Goal: Task Accomplishment & Management: Manage account settings

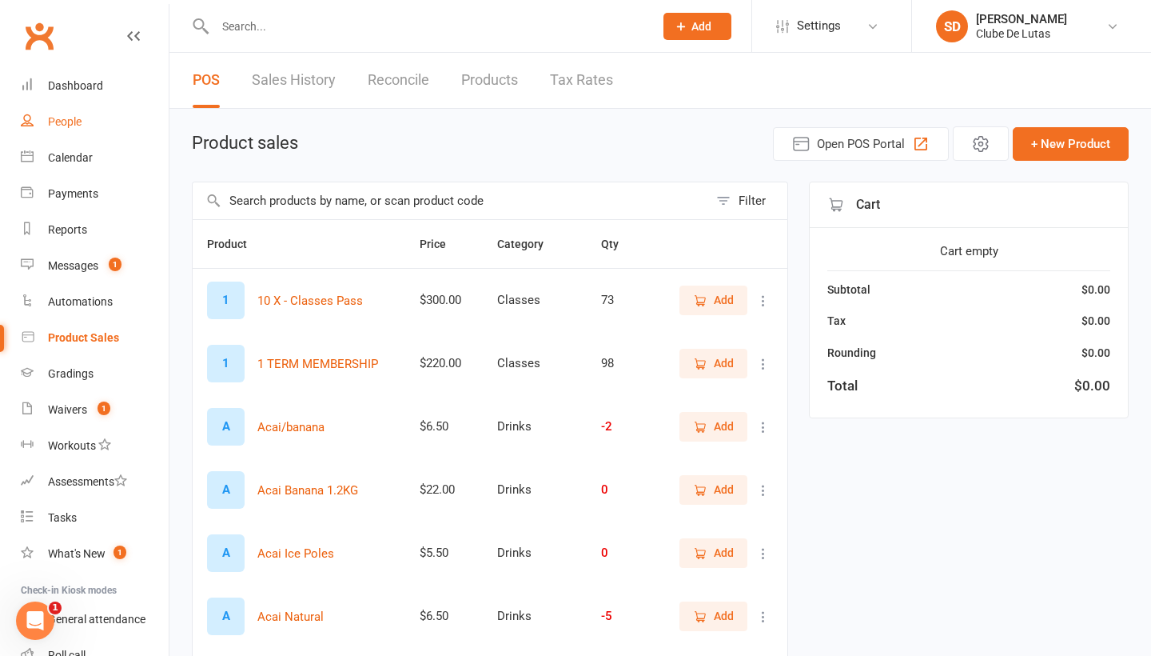
click at [84, 120] on link "People" at bounding box center [95, 122] width 148 height 36
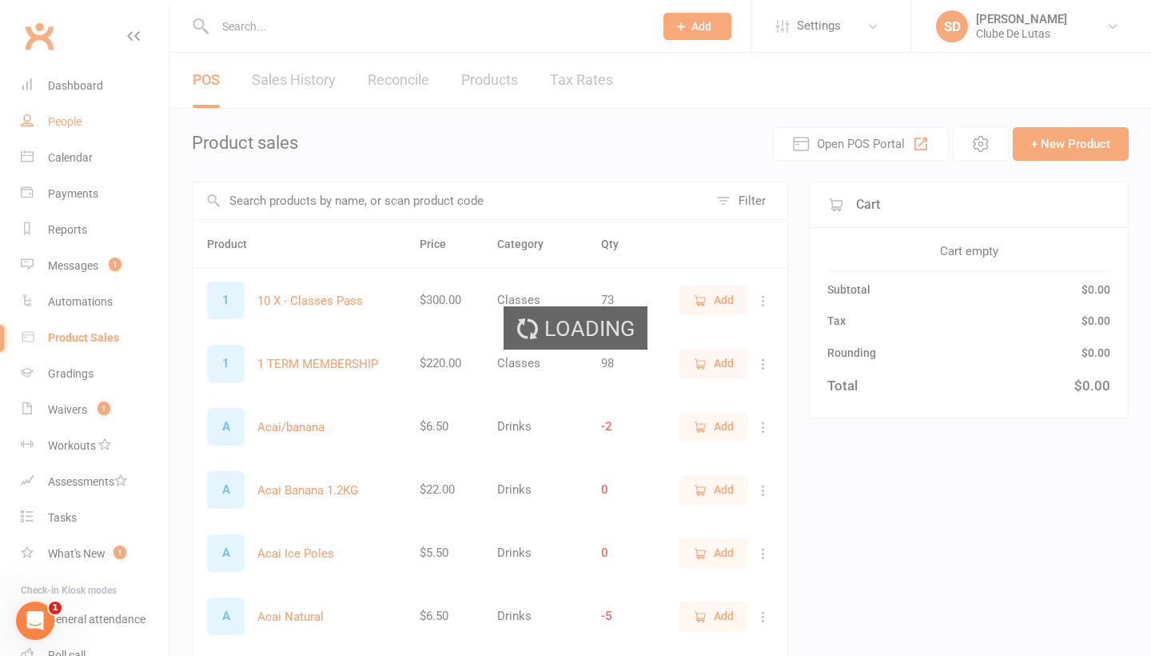
select select "100"
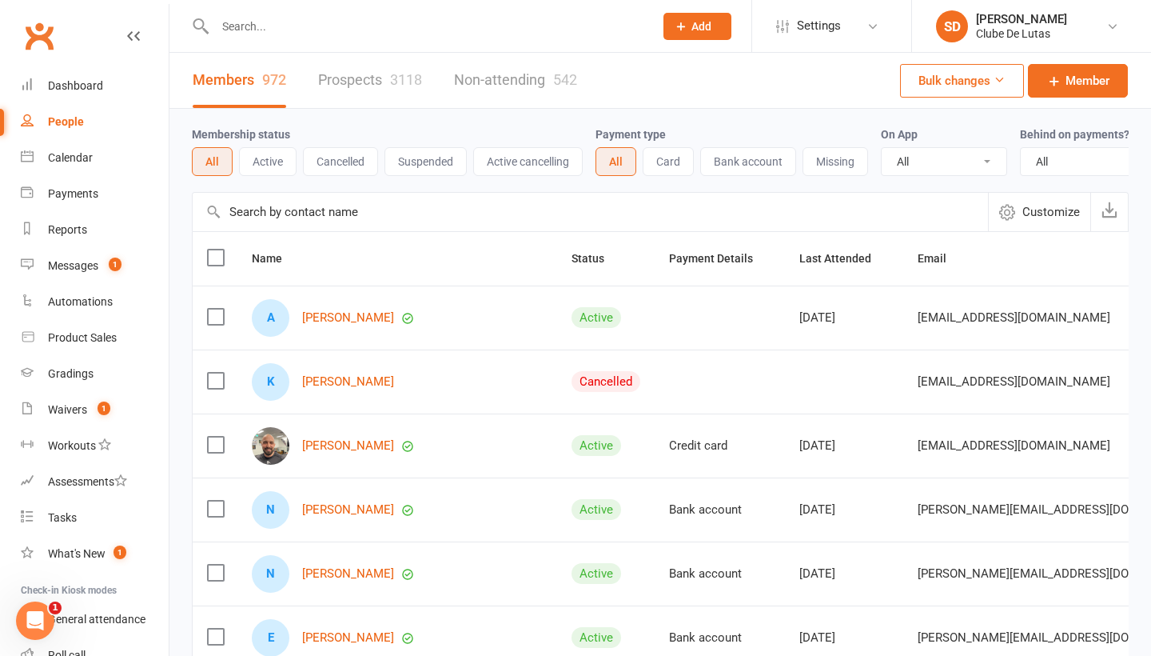
click at [356, 77] on link "Prospects 3118" at bounding box center [370, 80] width 104 height 55
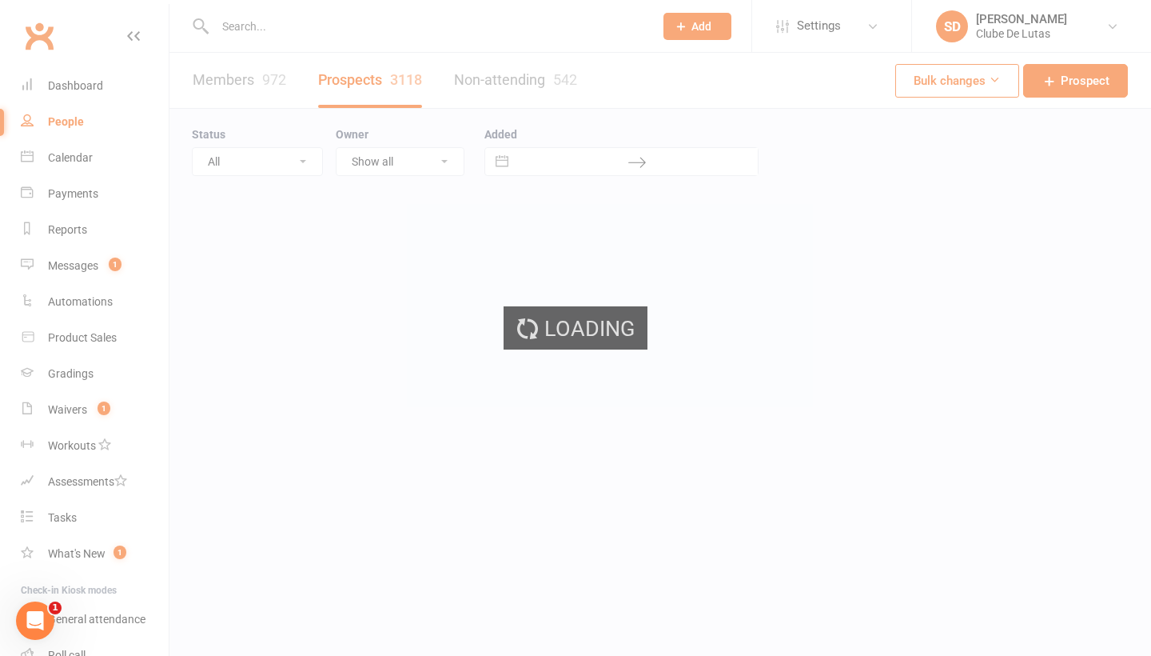
select select "100"
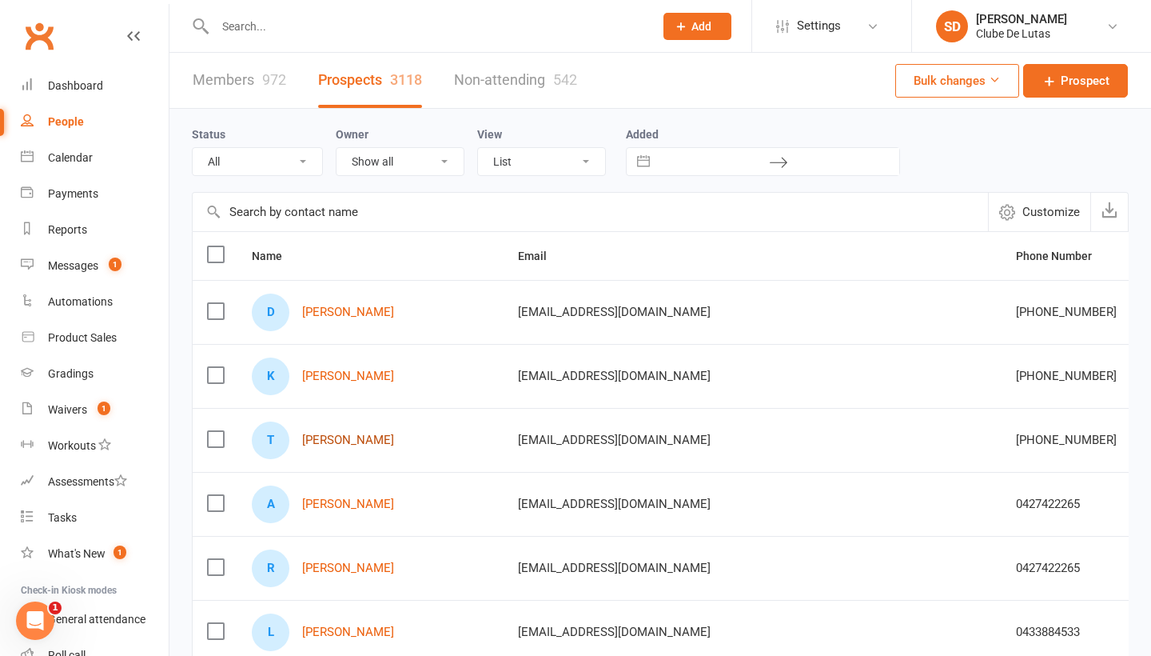
click at [354, 437] on link "[PERSON_NAME]" at bounding box center [348, 440] width 92 height 14
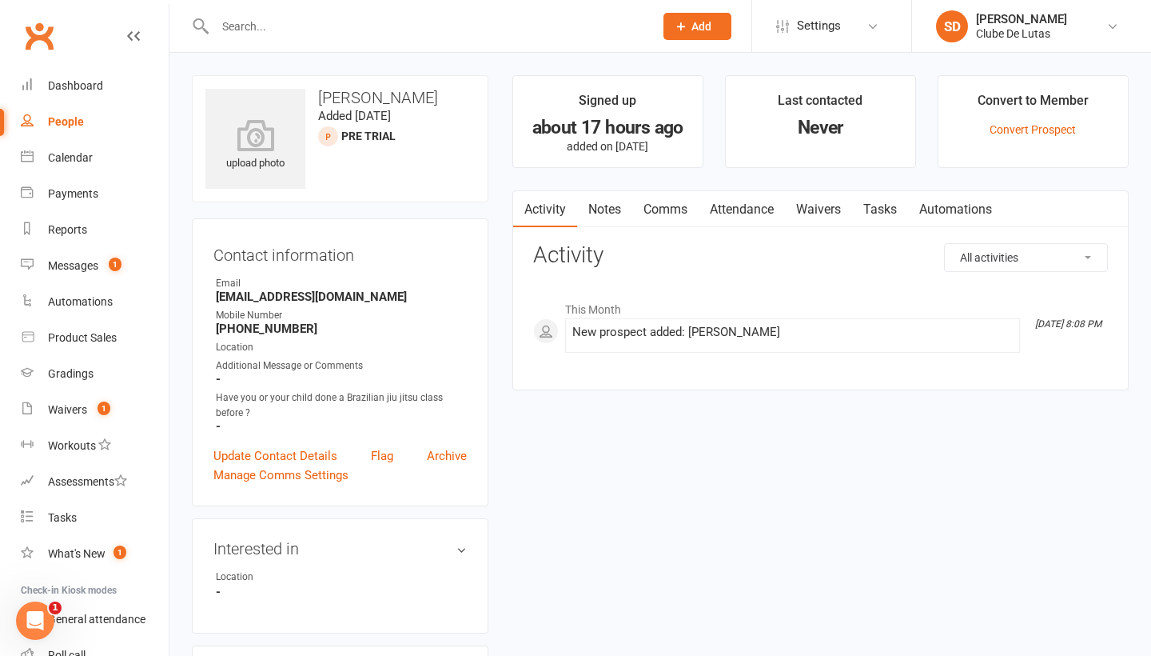
click at [748, 203] on link "Attendance" at bounding box center [742, 209] width 86 height 37
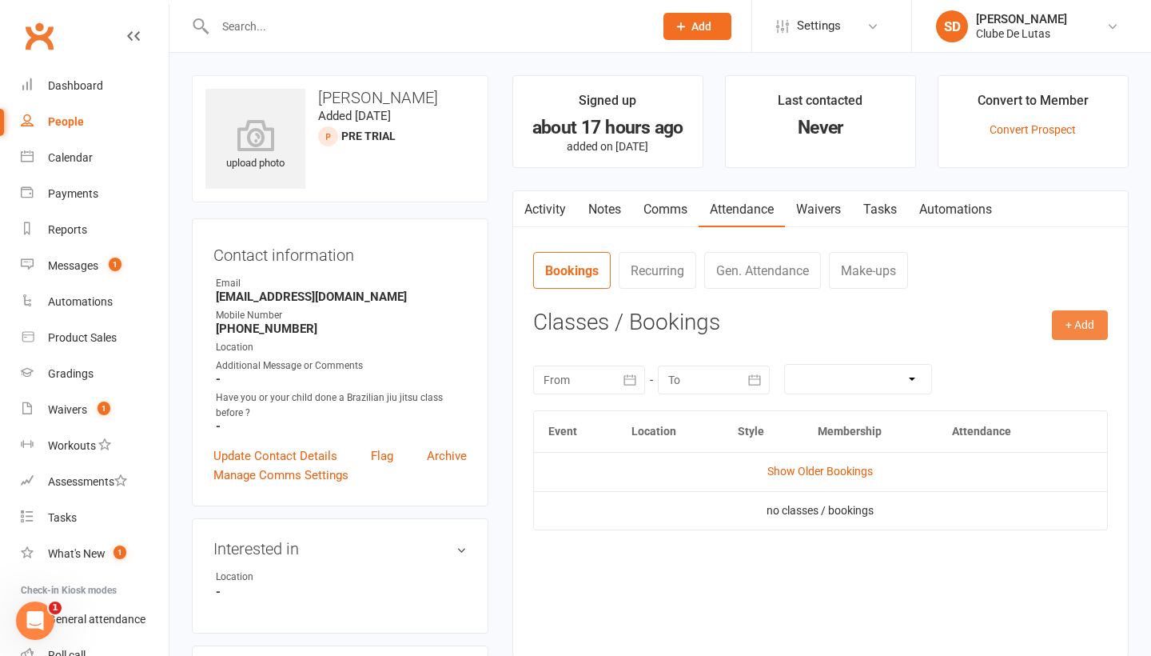
click at [1092, 330] on button "+ Add" at bounding box center [1080, 324] width 56 height 29
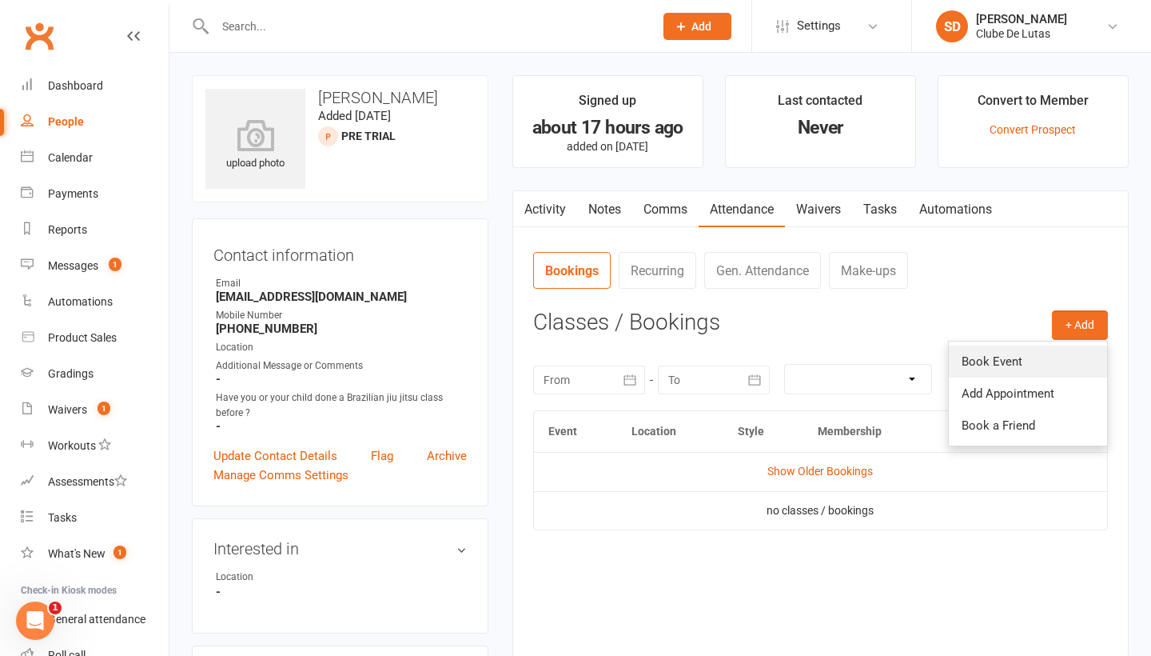
click at [1044, 353] on link "Book Event" at bounding box center [1028, 361] width 158 height 32
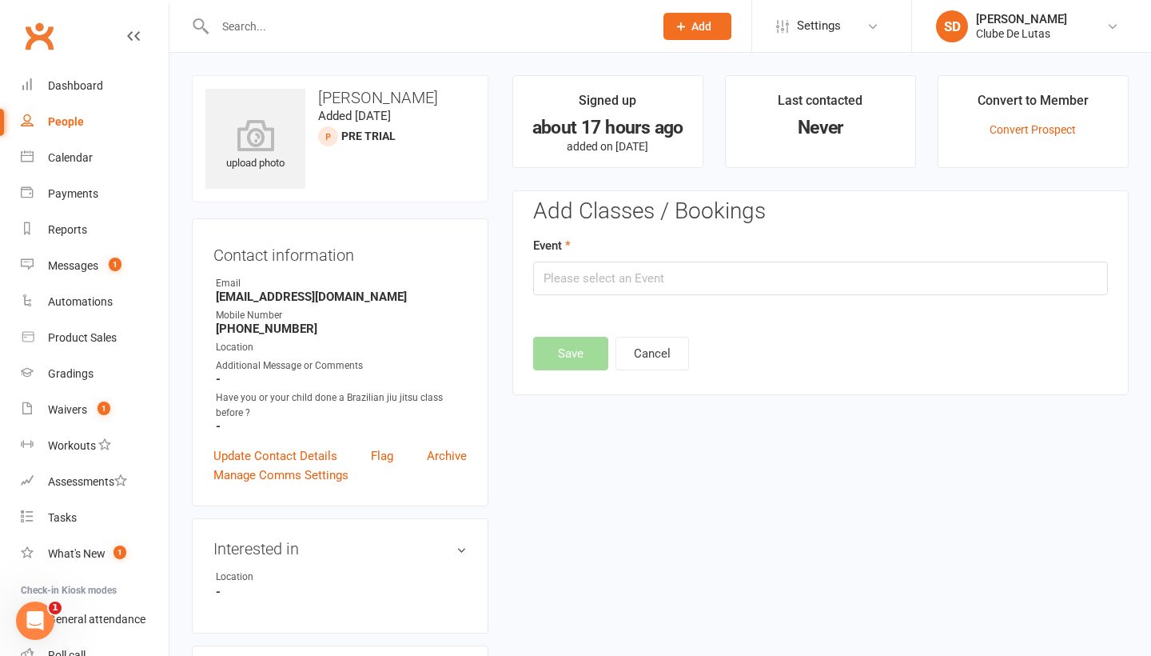
scroll to position [110, 0]
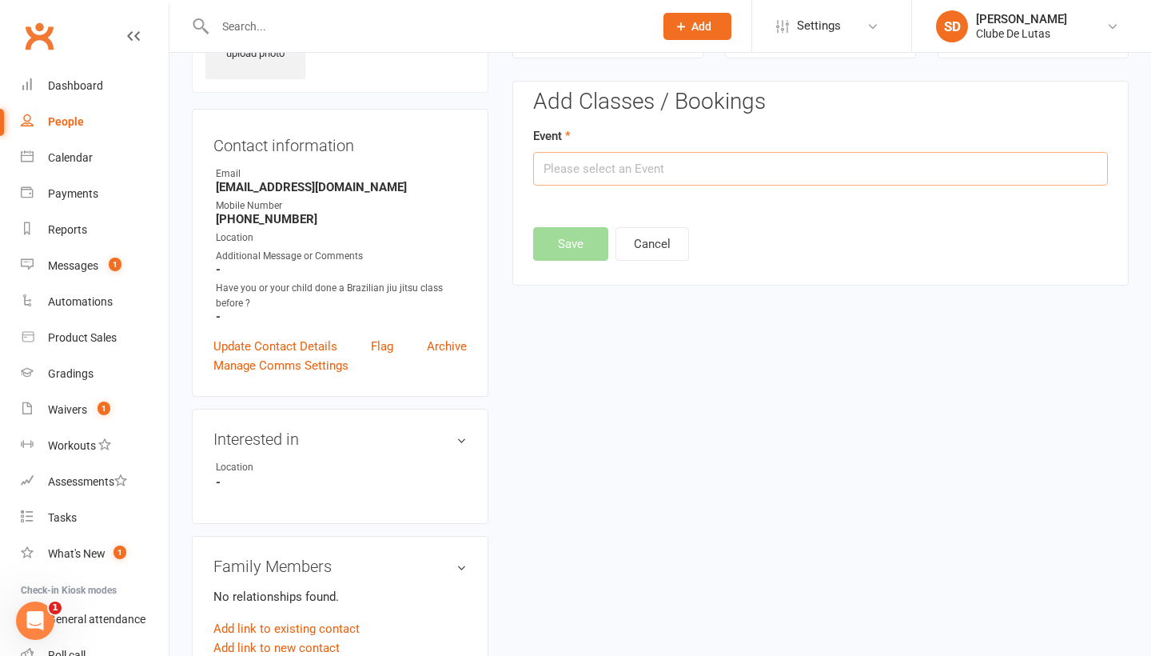
click at [792, 176] on input "text" at bounding box center [820, 169] width 575 height 34
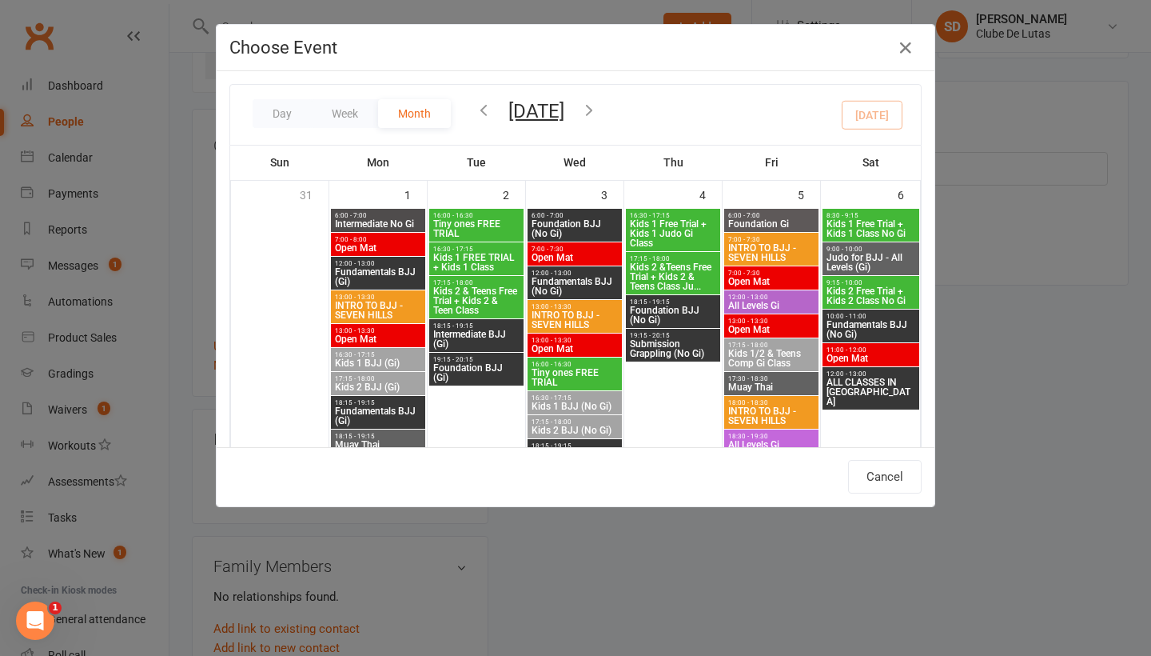
click at [690, 225] on span "Kids 1 Free Trial + Kids 1 Judo Gi Class" at bounding box center [673, 233] width 88 height 29
type input "Kids 1 Free Trial + Kids 1 Judo Gi Class - [DATE] 4:30:00 PM"
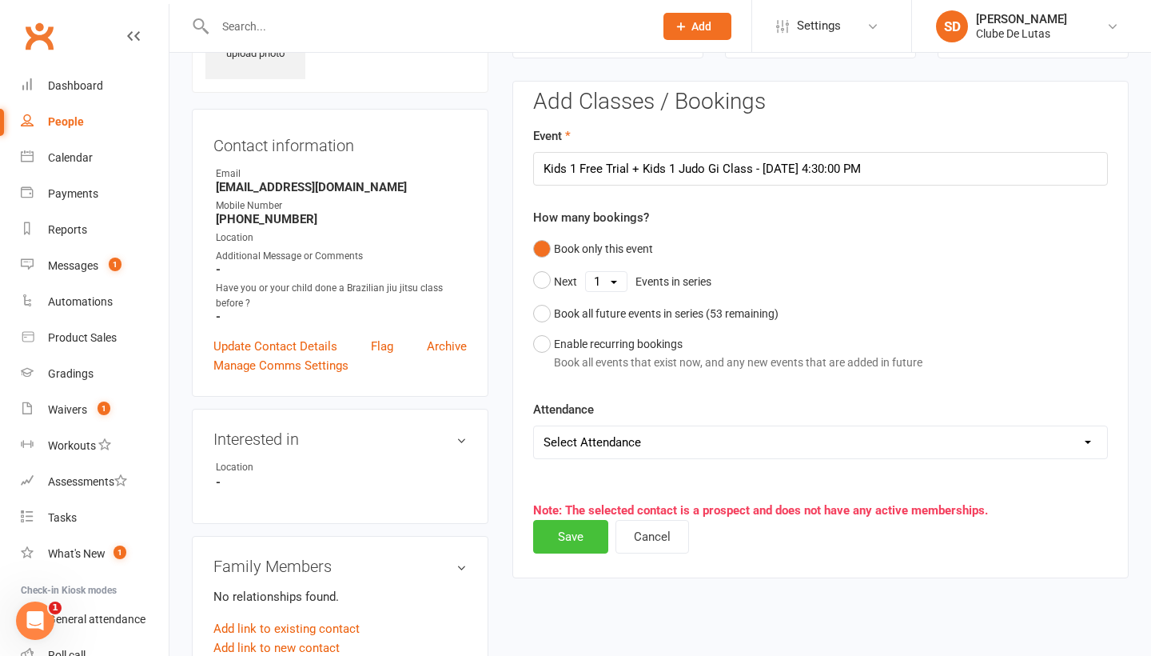
click at [569, 537] on button "Save" at bounding box center [570, 537] width 75 height 34
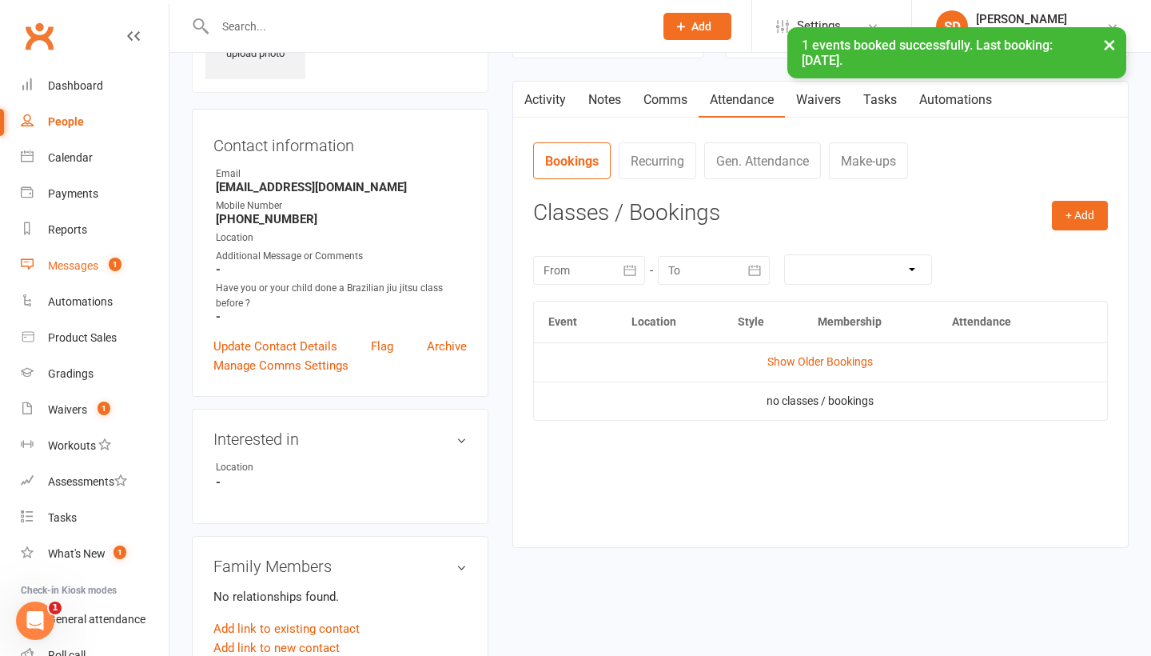
click at [94, 265] on div "Messages" at bounding box center [73, 265] width 50 height 13
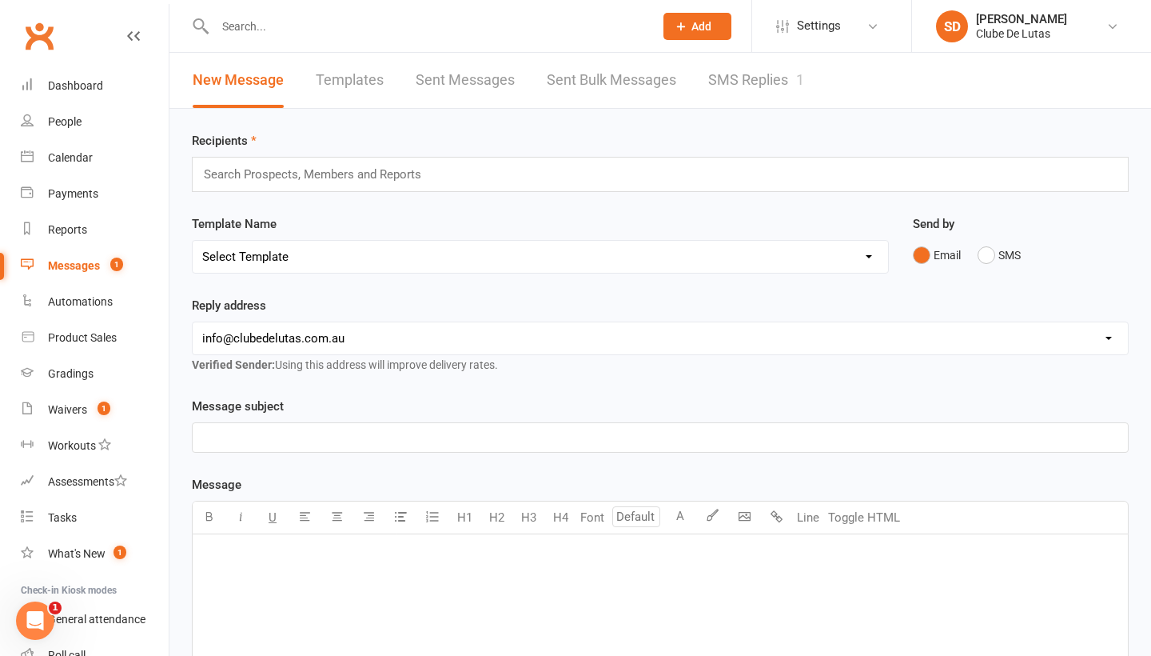
click at [727, 90] on link "SMS Replies 1" at bounding box center [756, 80] width 96 height 55
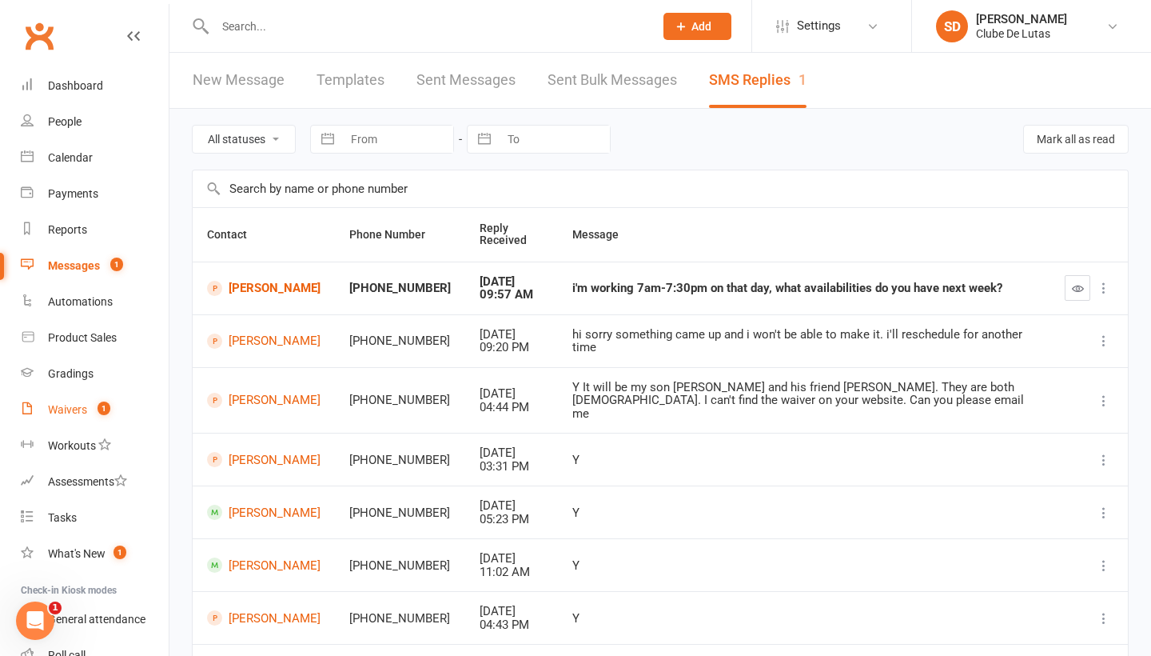
click at [76, 401] on link "Waivers 1" at bounding box center [95, 410] width 148 height 36
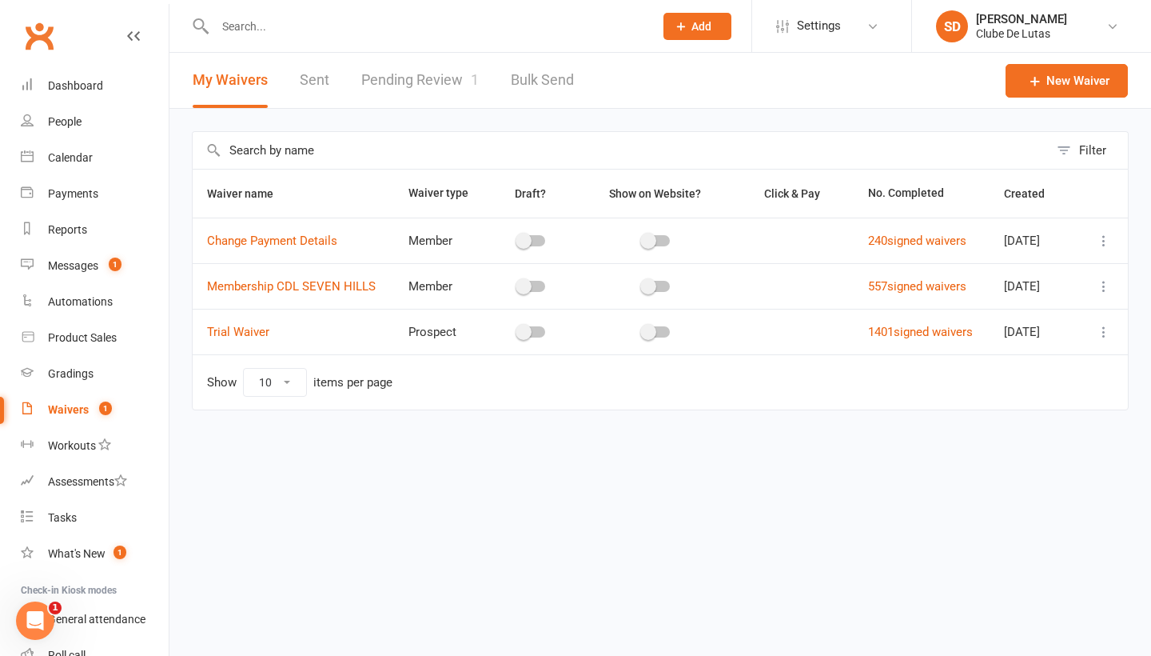
click at [417, 76] on link "Pending Review 1" at bounding box center [420, 80] width 118 height 55
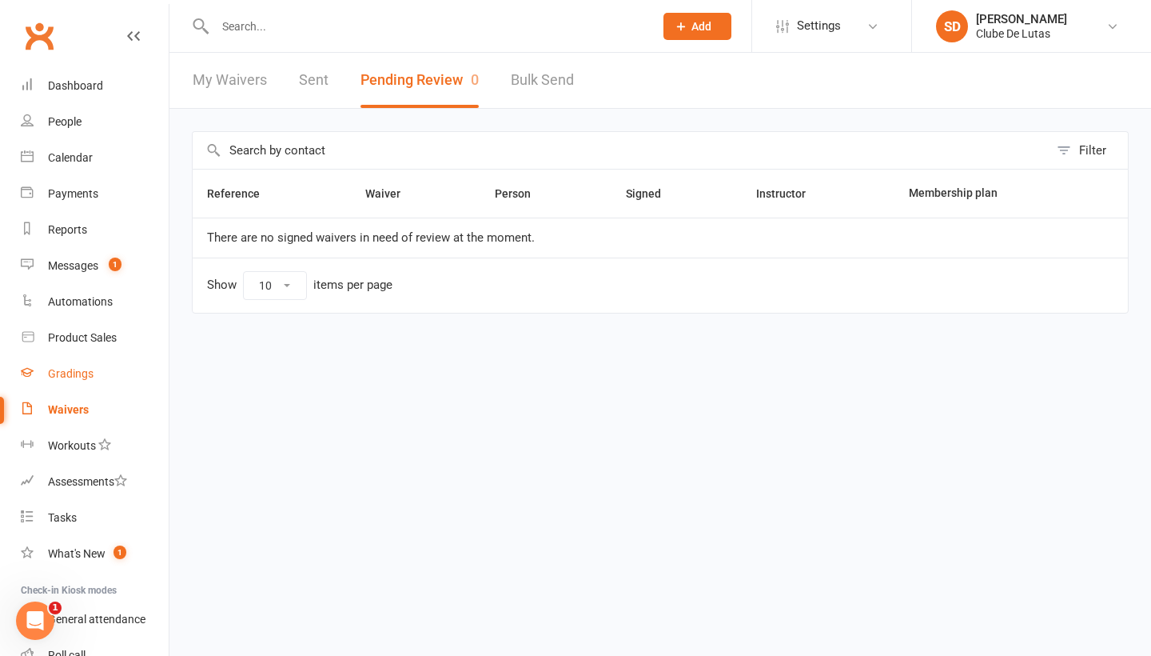
click at [74, 376] on div "Gradings" at bounding box center [71, 373] width 46 height 13
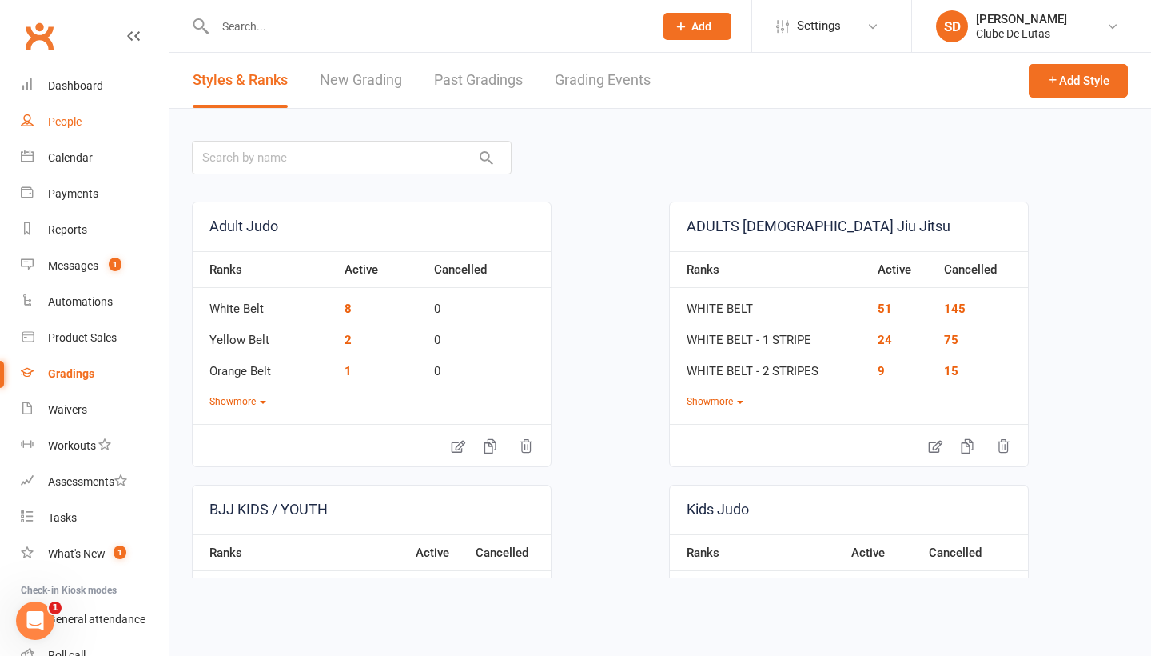
click at [76, 126] on div "People" at bounding box center [65, 121] width 34 height 13
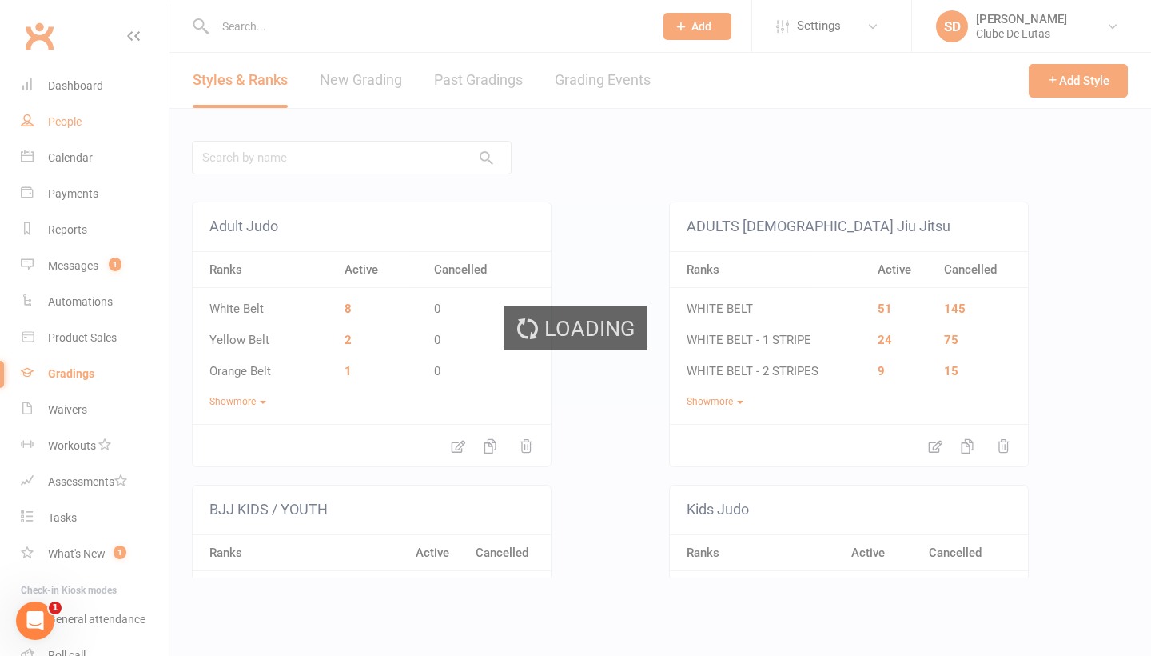
select select "100"
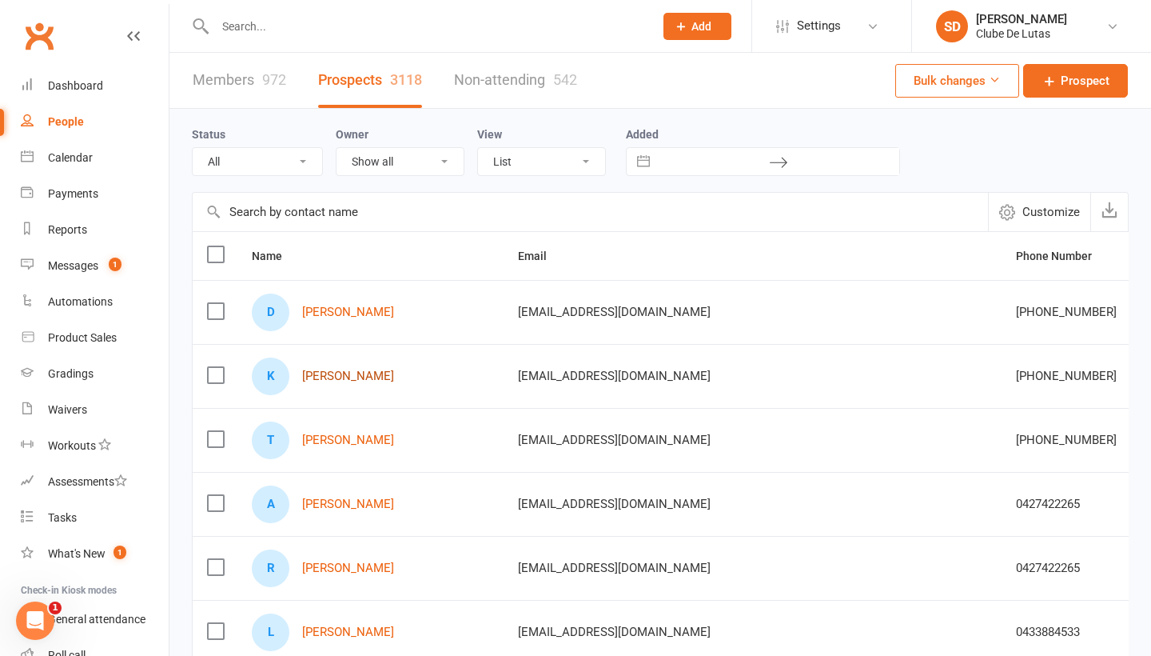
click at [349, 378] on link "[PERSON_NAME]" at bounding box center [348, 376] width 92 height 14
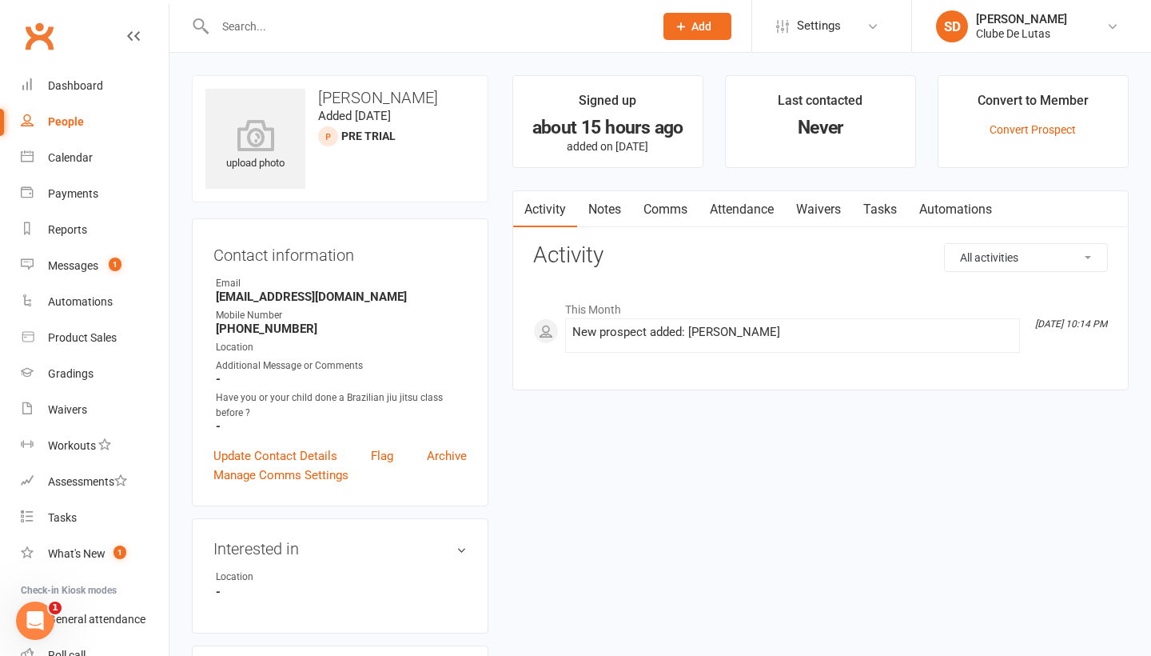
click at [764, 215] on link "Attendance" at bounding box center [742, 209] width 86 height 37
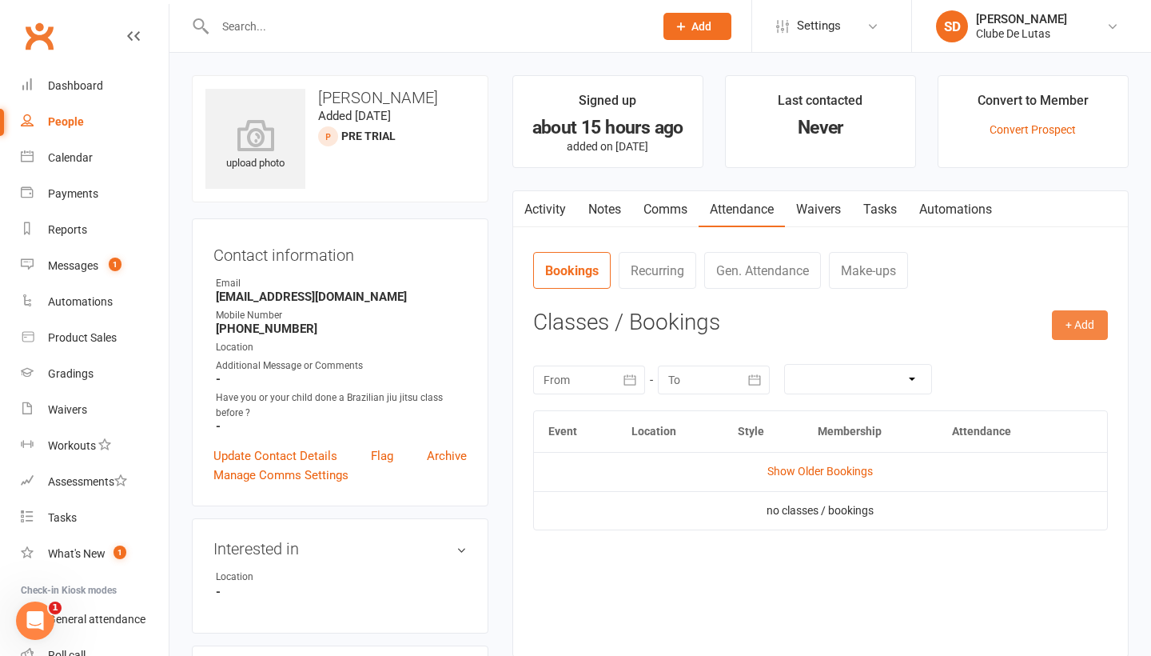
click at [1070, 324] on button "+ Add" at bounding box center [1080, 324] width 56 height 29
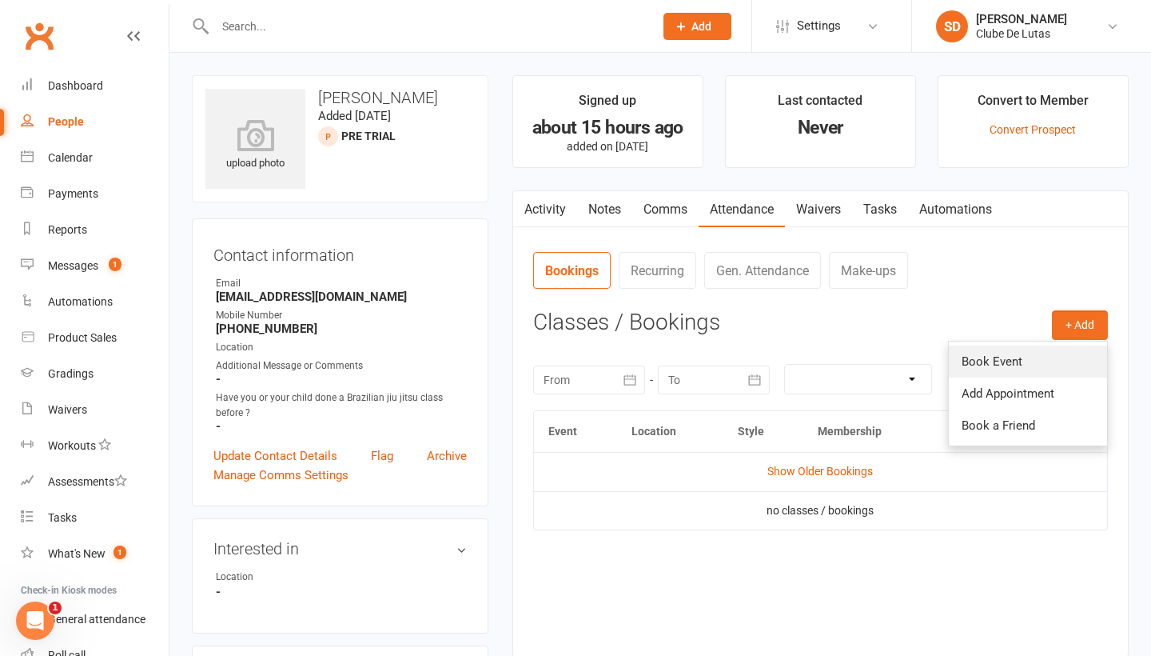
click at [991, 365] on link "Book Event" at bounding box center [1028, 361] width 158 height 32
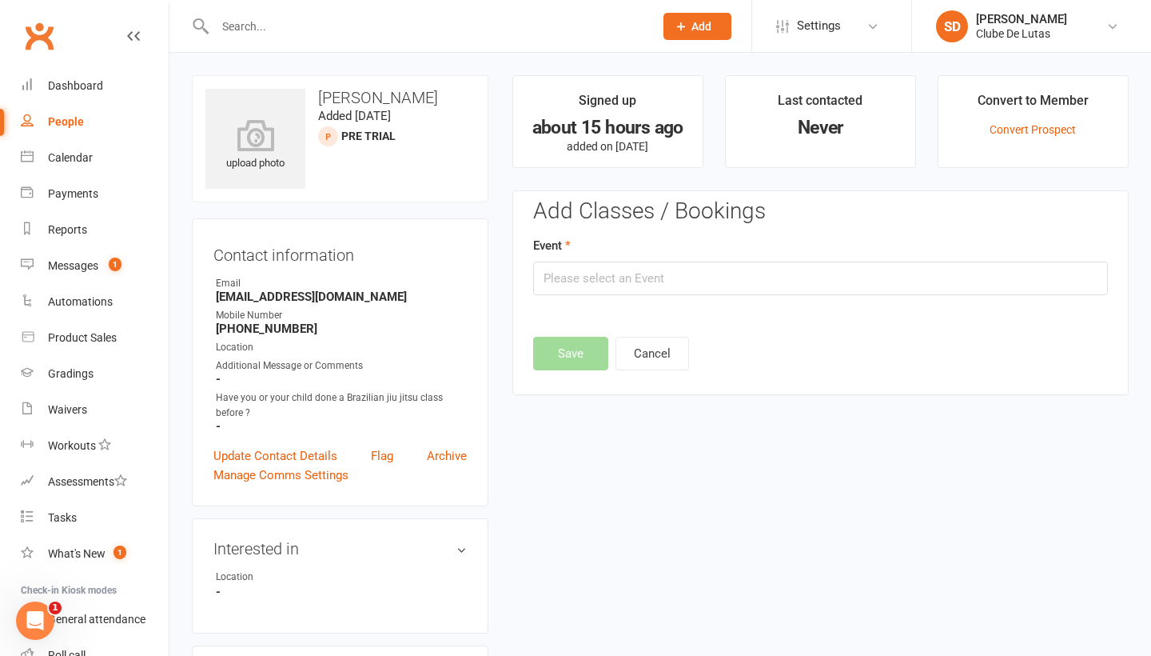
scroll to position [110, 0]
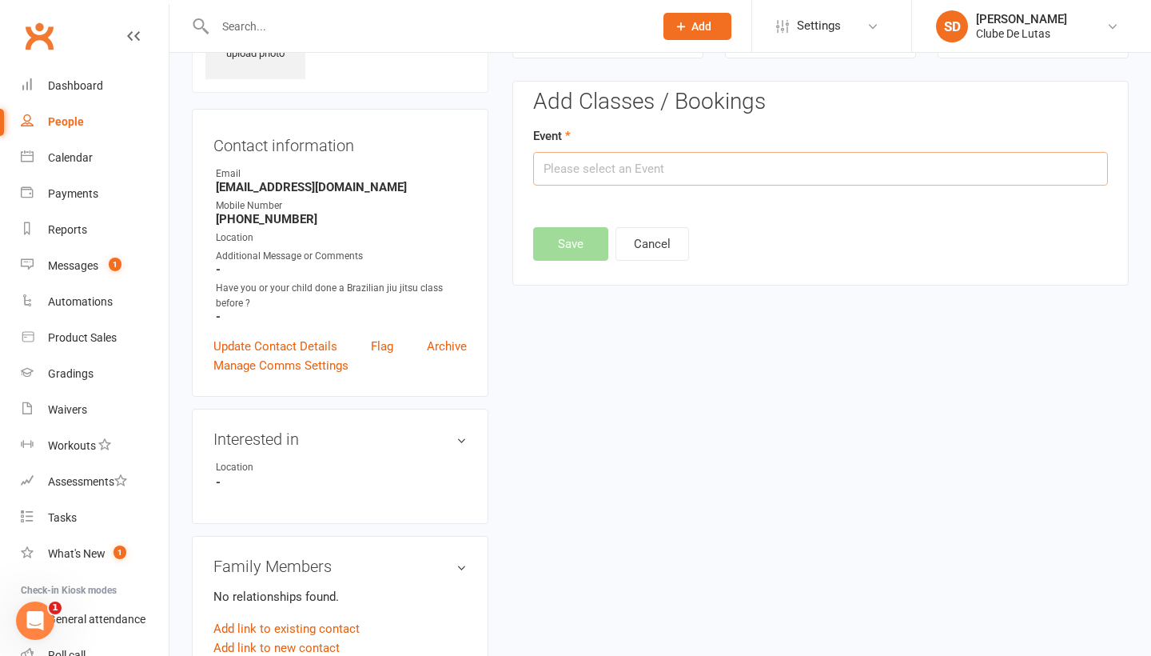
click at [807, 182] on input "text" at bounding box center [820, 169] width 575 height 34
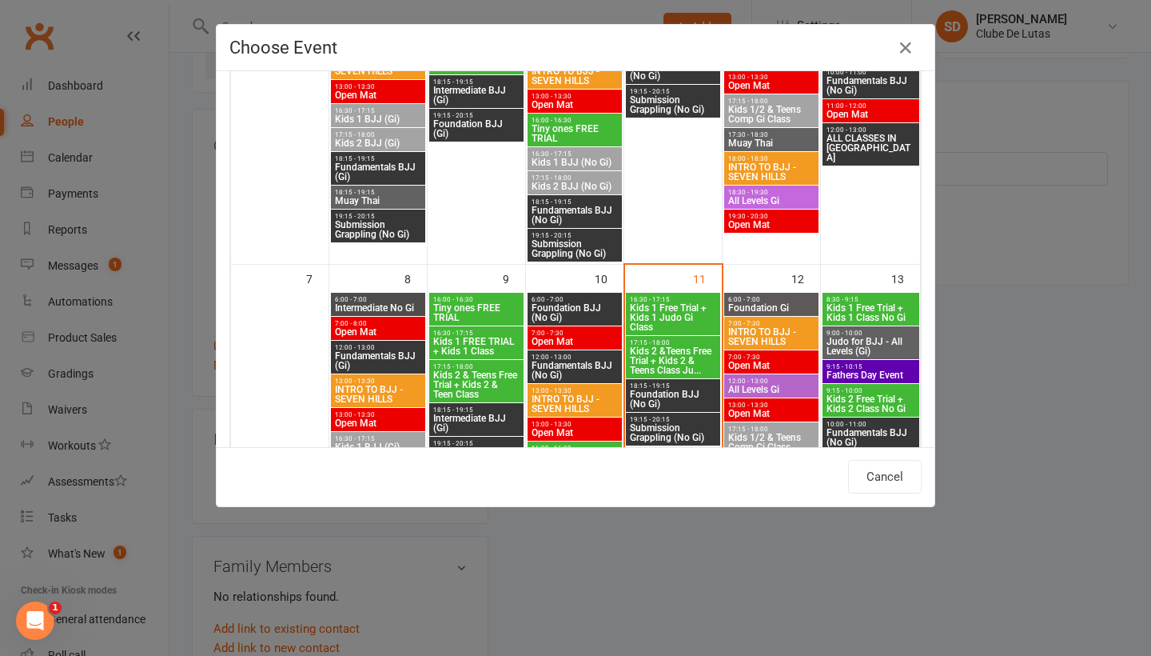
scroll to position [370, 0]
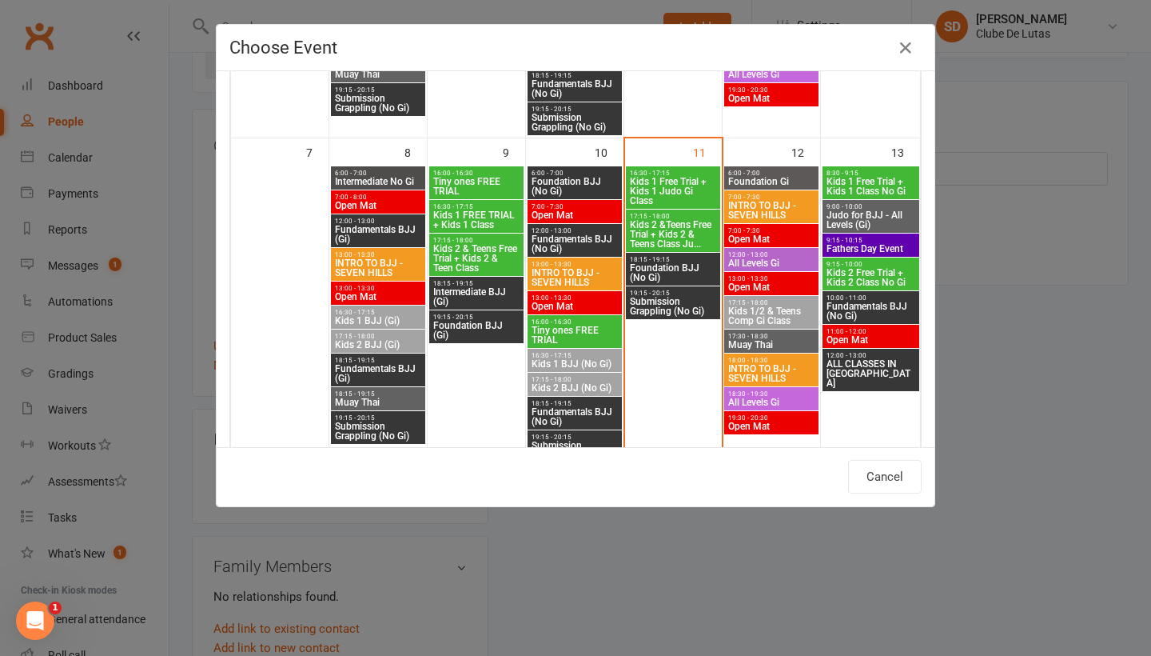
click at [783, 365] on span "INTRO TO BJJ - SEVEN HILLS" at bounding box center [772, 373] width 88 height 19
type input "INTRO TO BJJ - SEVEN HILLS - [DATE] 6:00:00 PM"
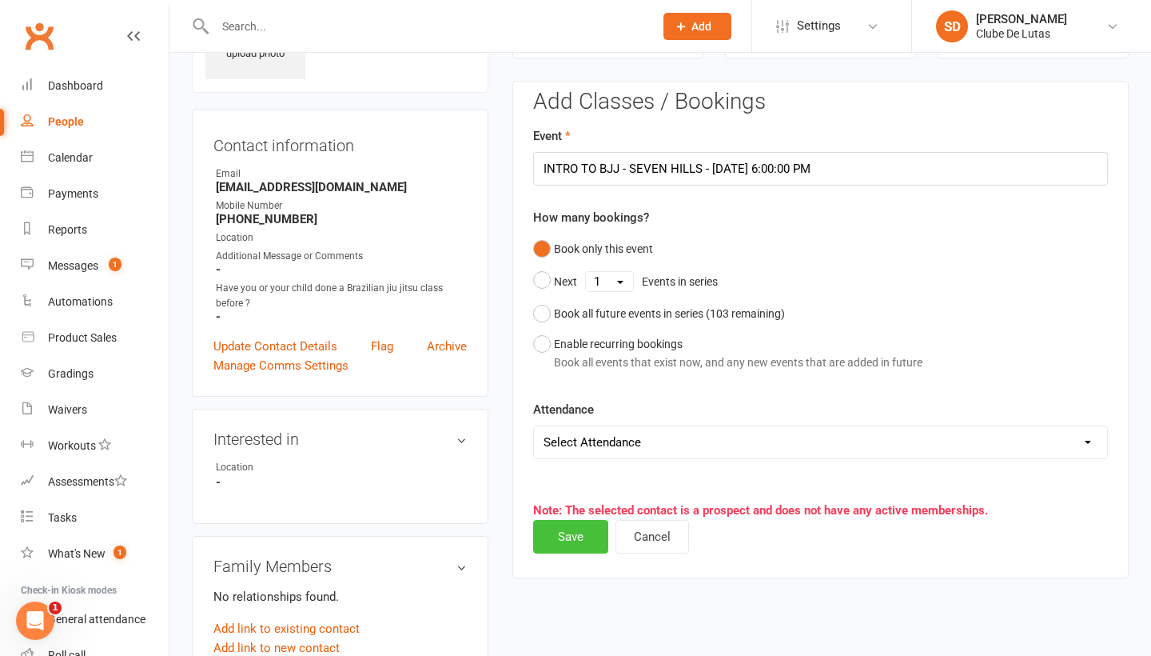
click at [583, 539] on button "Save" at bounding box center [570, 537] width 75 height 34
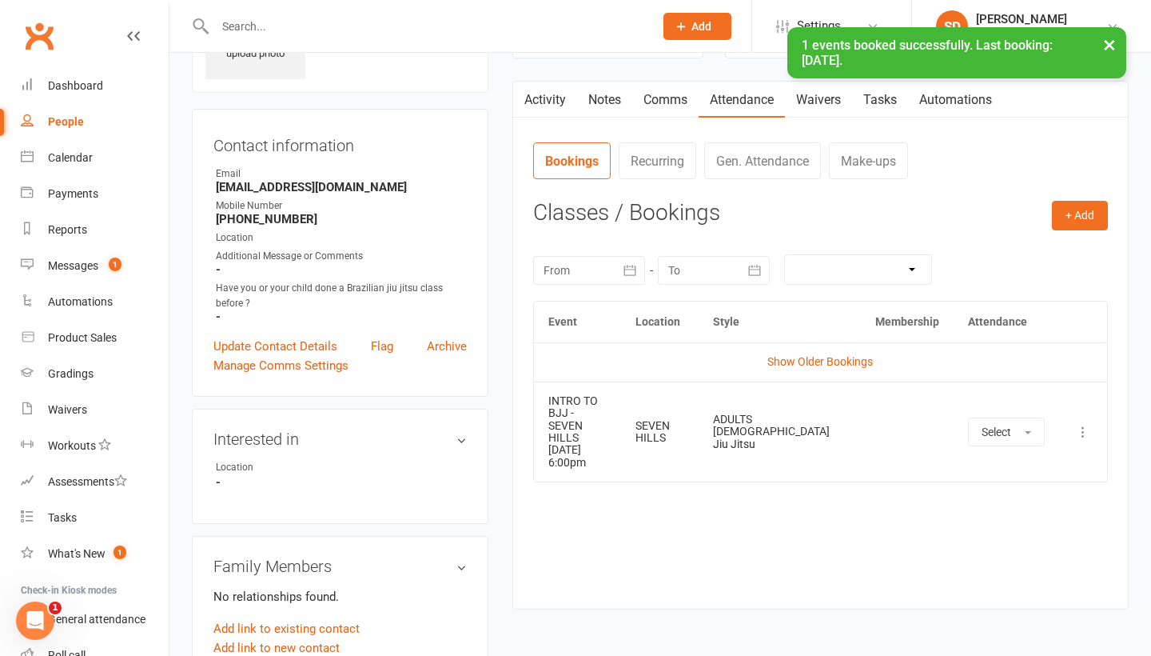
click at [69, 115] on div "People" at bounding box center [66, 121] width 36 height 13
select select "100"
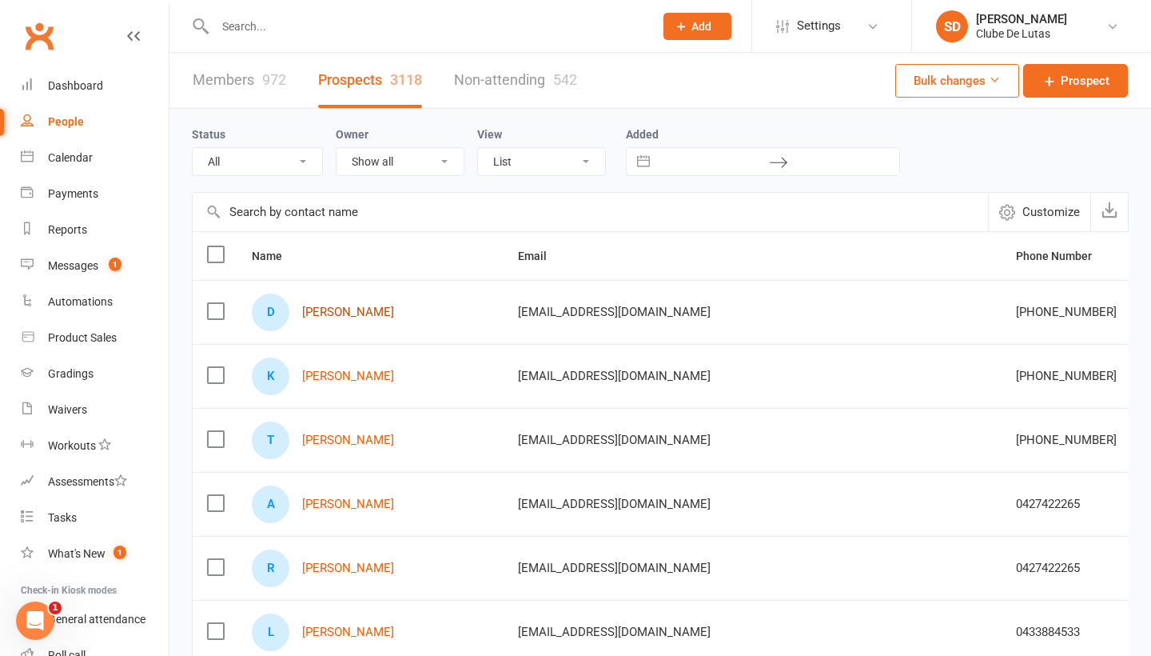
click at [333, 313] on link "[PERSON_NAME]" at bounding box center [348, 312] width 92 height 14
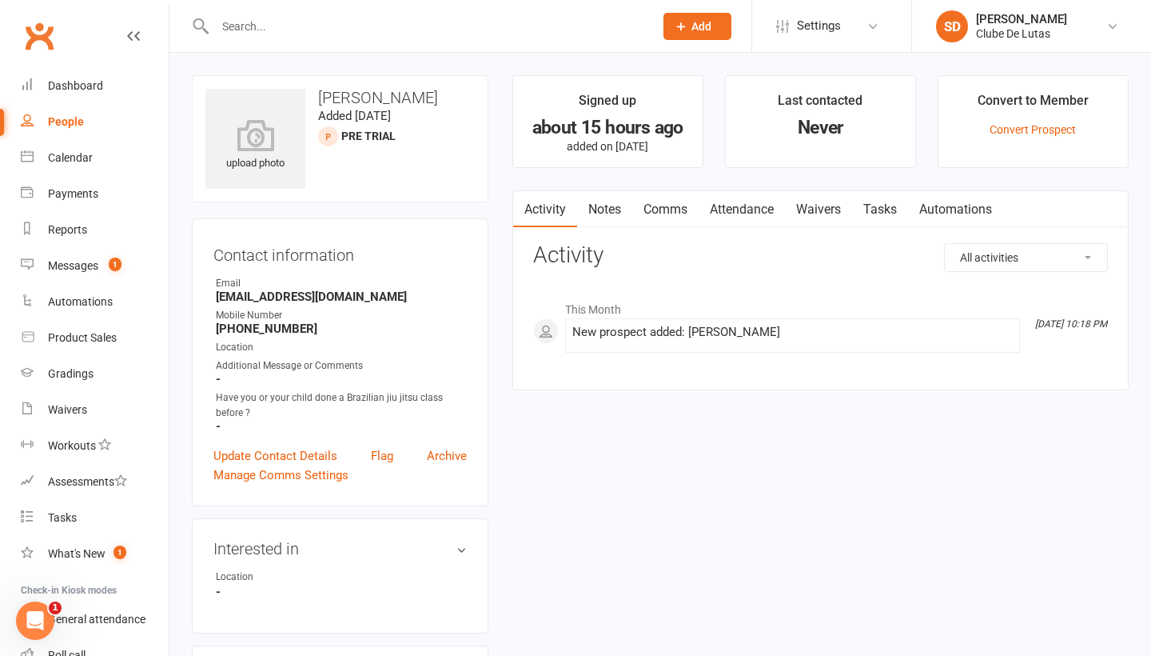
click at [779, 200] on link "Attendance" at bounding box center [742, 209] width 86 height 37
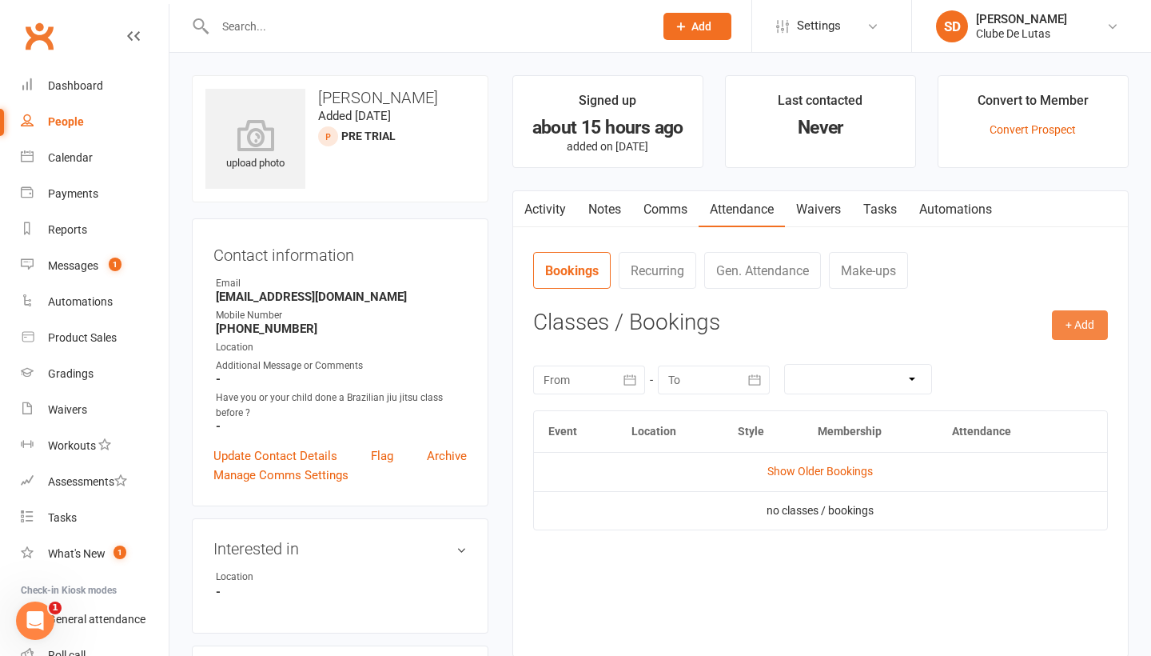
click at [1071, 329] on button "+ Add" at bounding box center [1080, 324] width 56 height 29
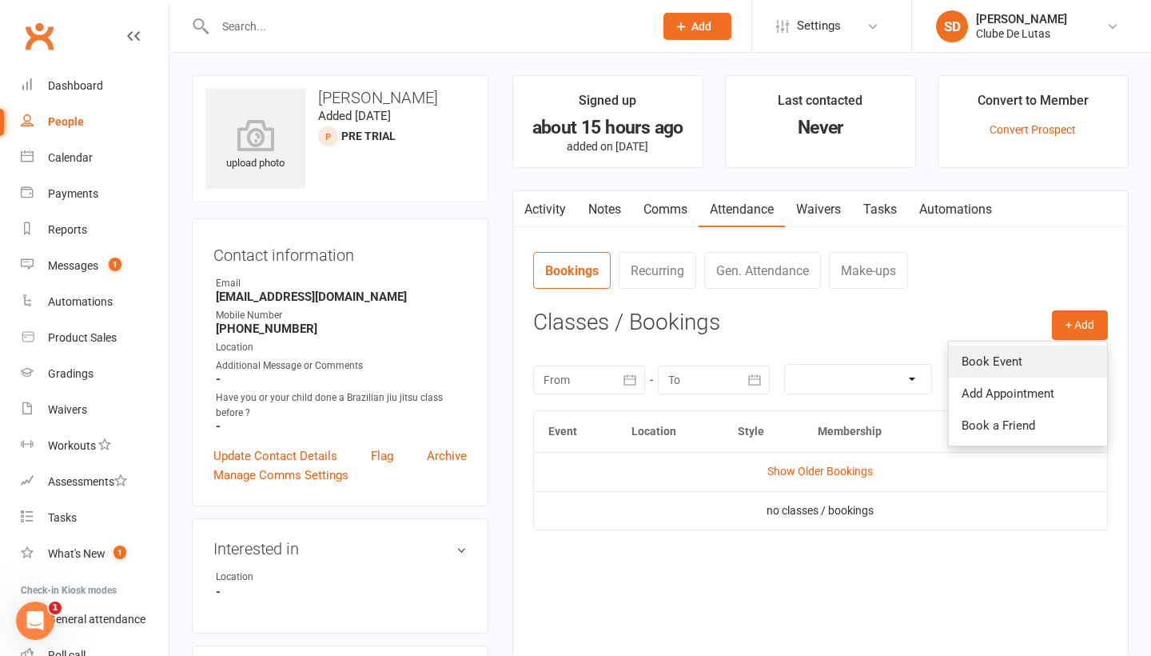
click at [1005, 362] on link "Book Event" at bounding box center [1028, 361] width 158 height 32
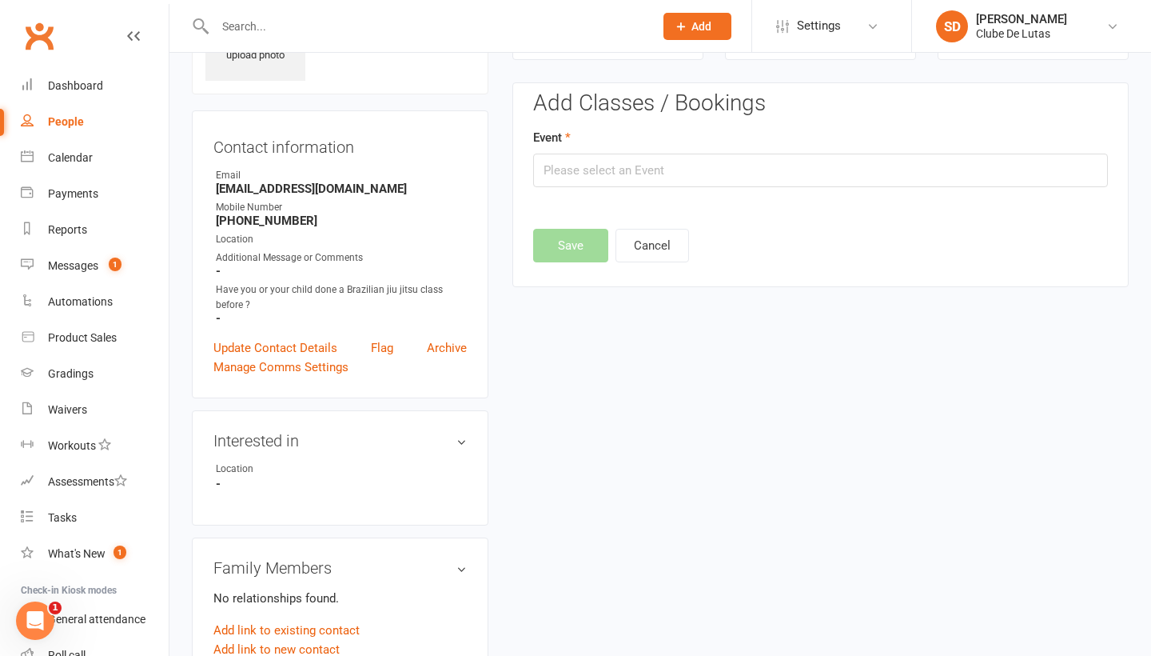
scroll to position [110, 0]
click at [806, 166] on input "text" at bounding box center [820, 169] width 575 height 34
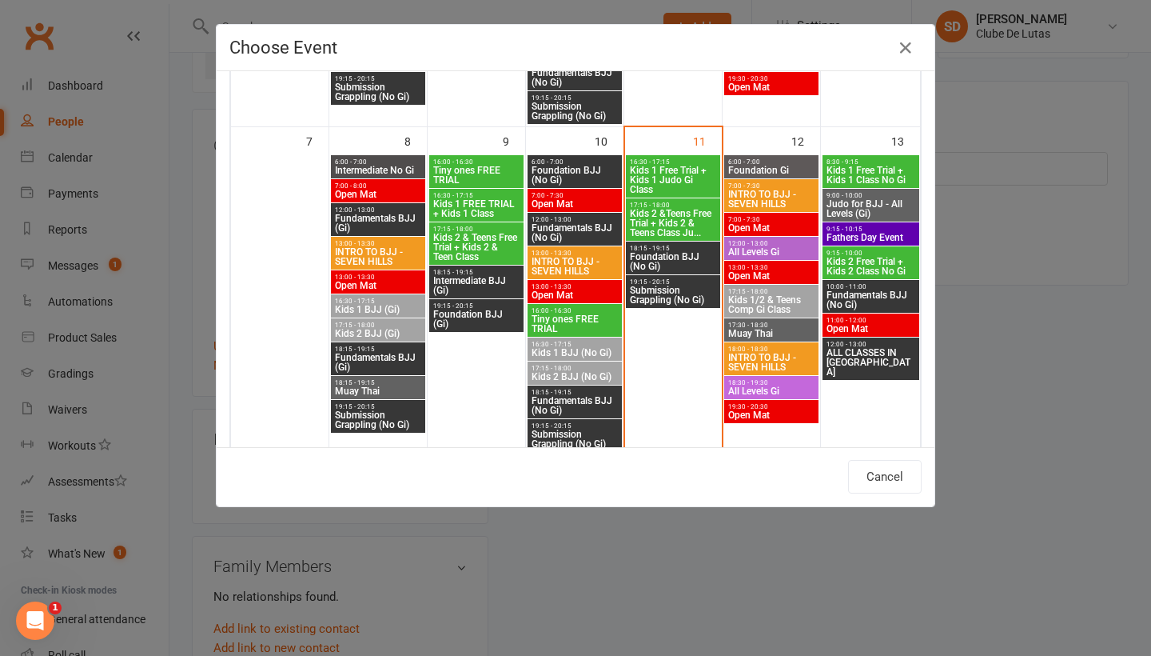
scroll to position [409, 0]
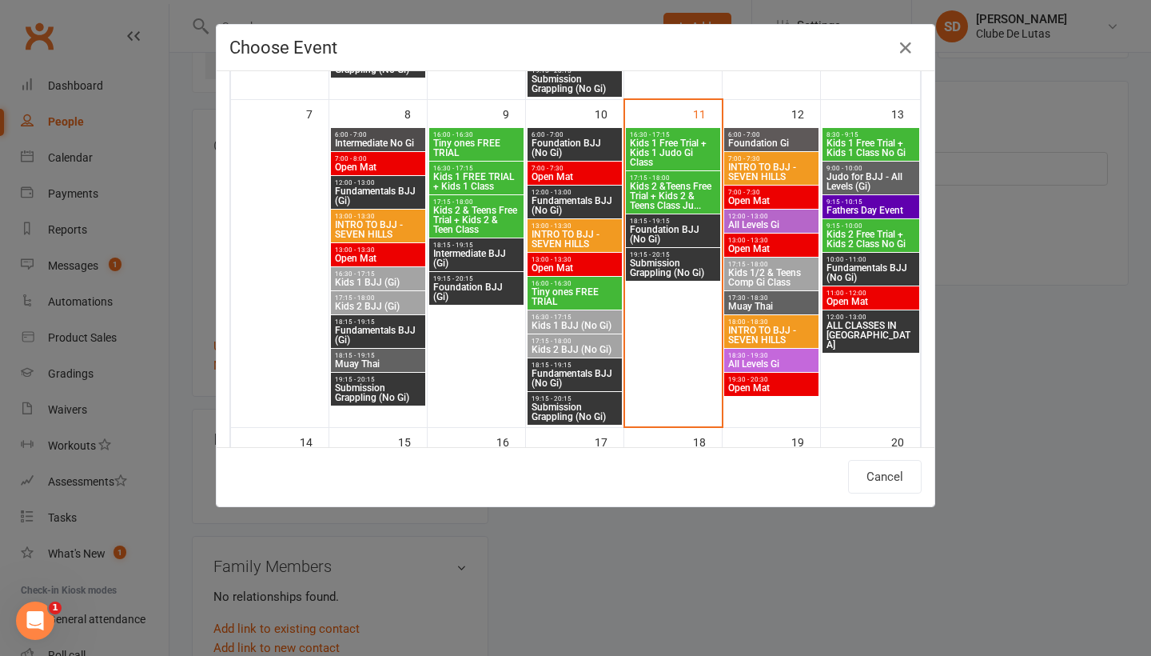
click at [774, 329] on span "INTRO TO BJJ - SEVEN HILLS" at bounding box center [772, 334] width 88 height 19
type input "INTRO TO BJJ - SEVEN HILLS - [DATE] 6:00:00 PM"
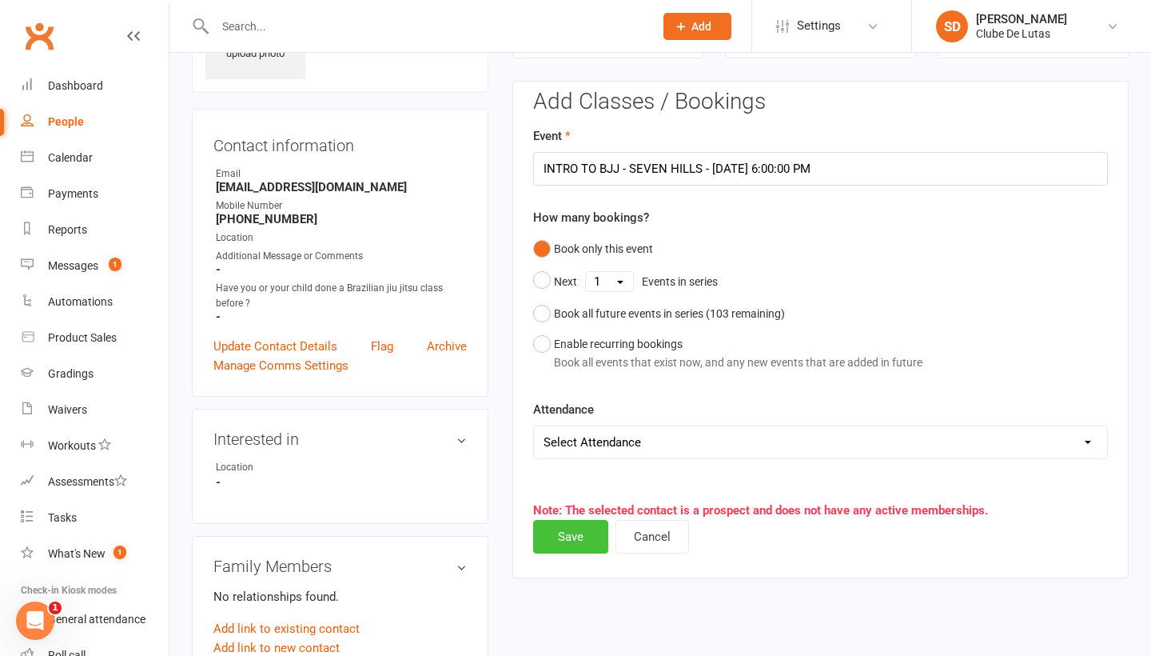
click at [578, 537] on button "Save" at bounding box center [570, 537] width 75 height 34
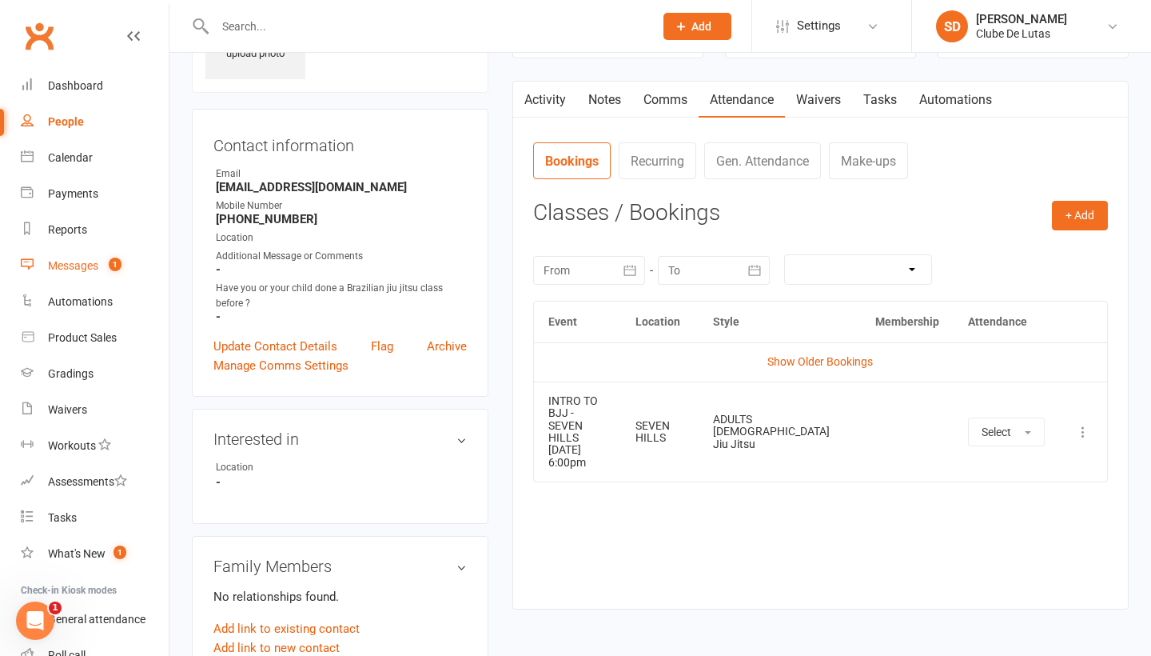
click at [102, 268] on count-badge "1" at bounding box center [111, 265] width 21 height 13
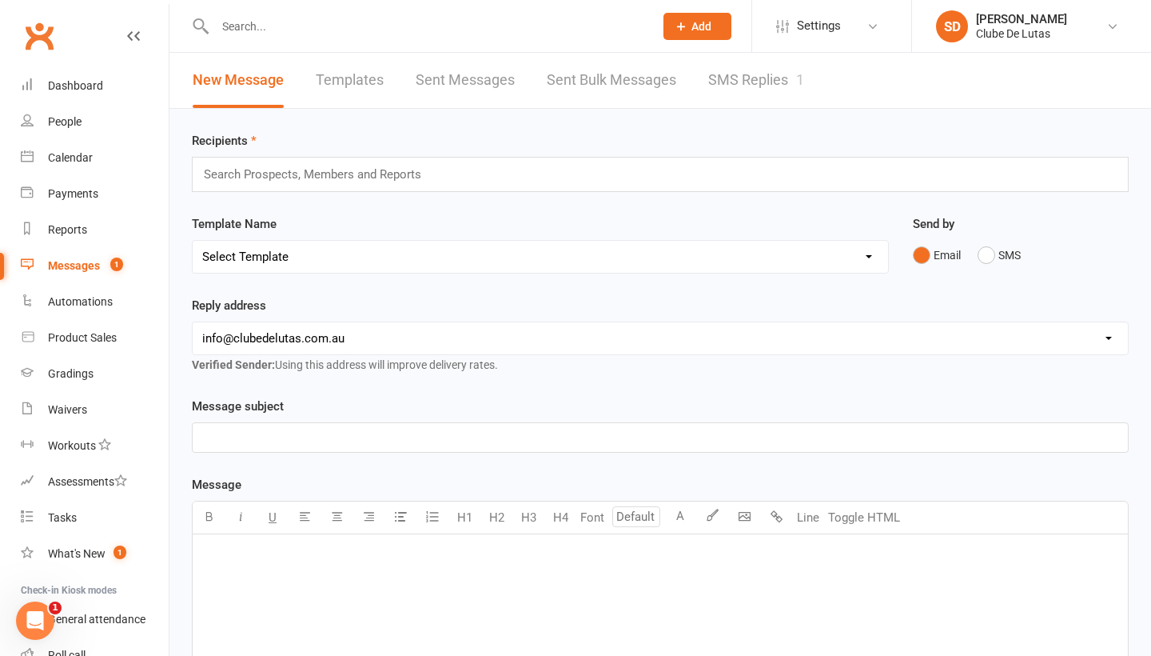
click at [764, 87] on link "SMS Replies 1" at bounding box center [756, 80] width 96 height 55
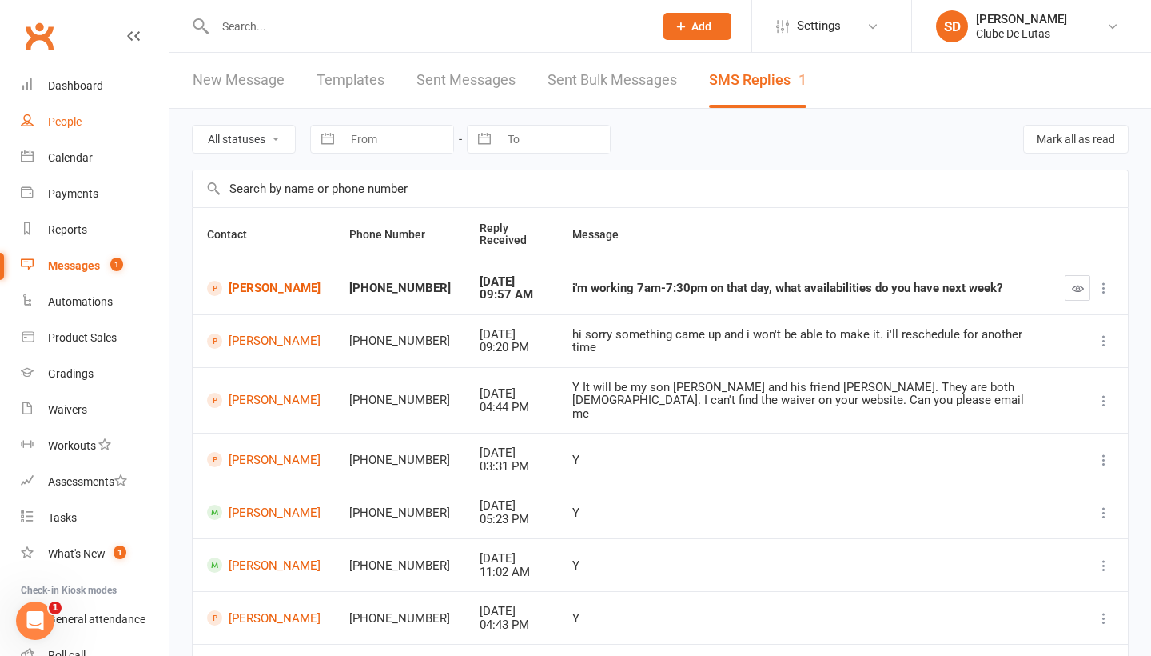
click at [75, 119] on div "People" at bounding box center [65, 121] width 34 height 13
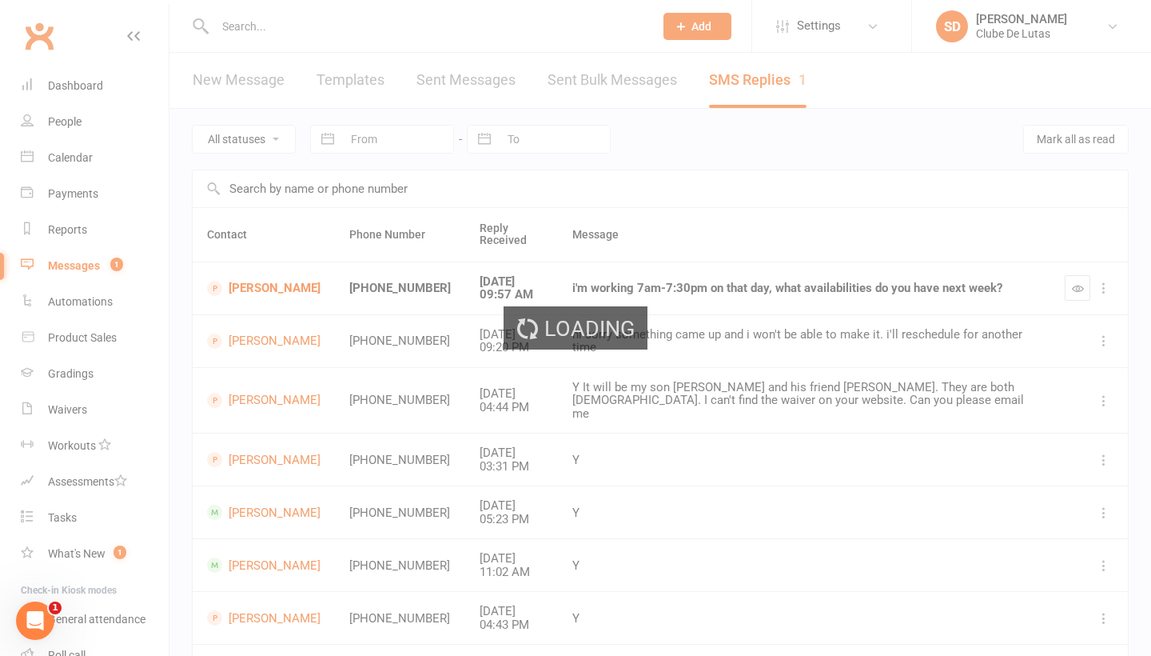
select select "100"
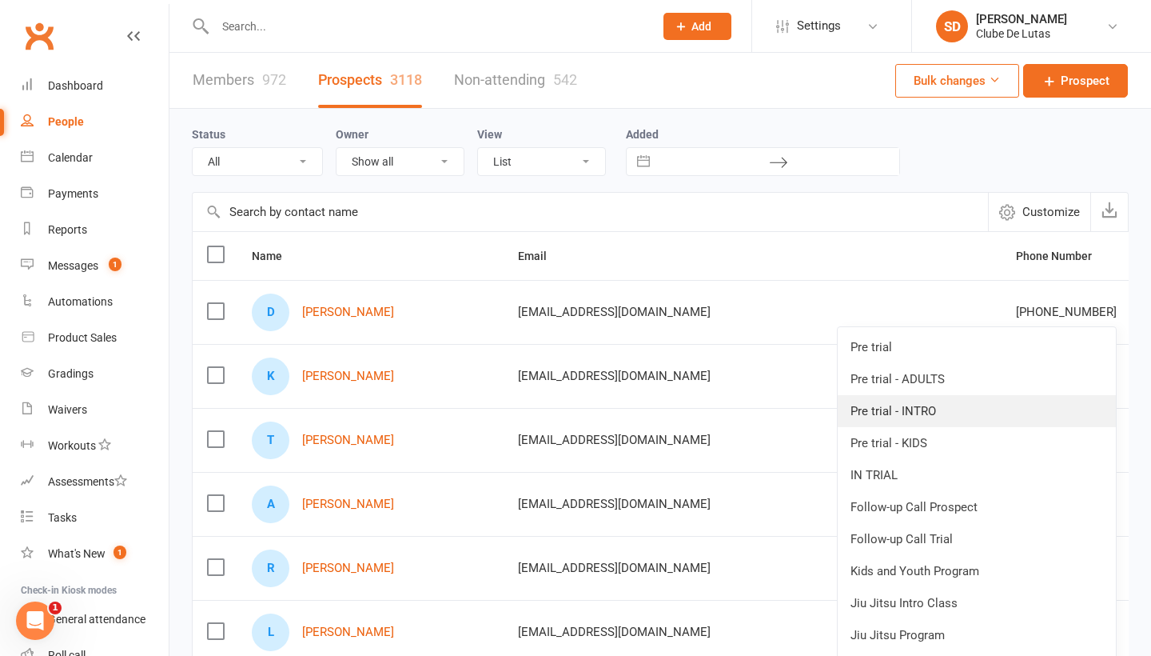
click at [1032, 415] on link "Pre trial - INTRO" at bounding box center [977, 411] width 278 height 32
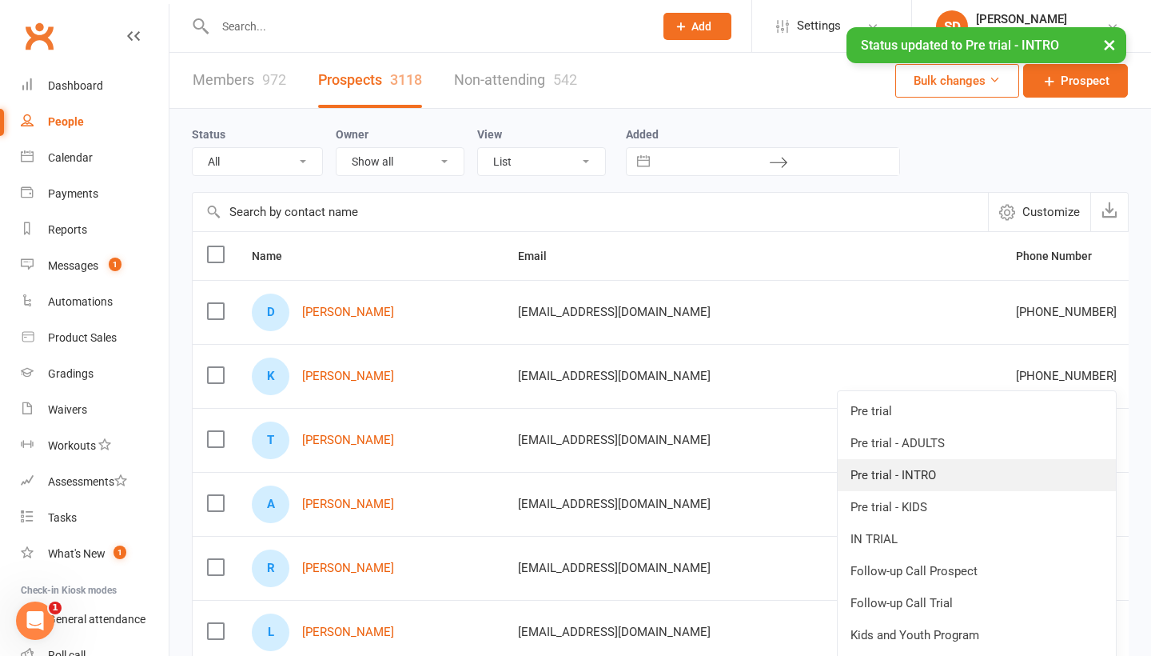
click at [962, 479] on link "Pre trial - INTRO" at bounding box center [977, 475] width 278 height 32
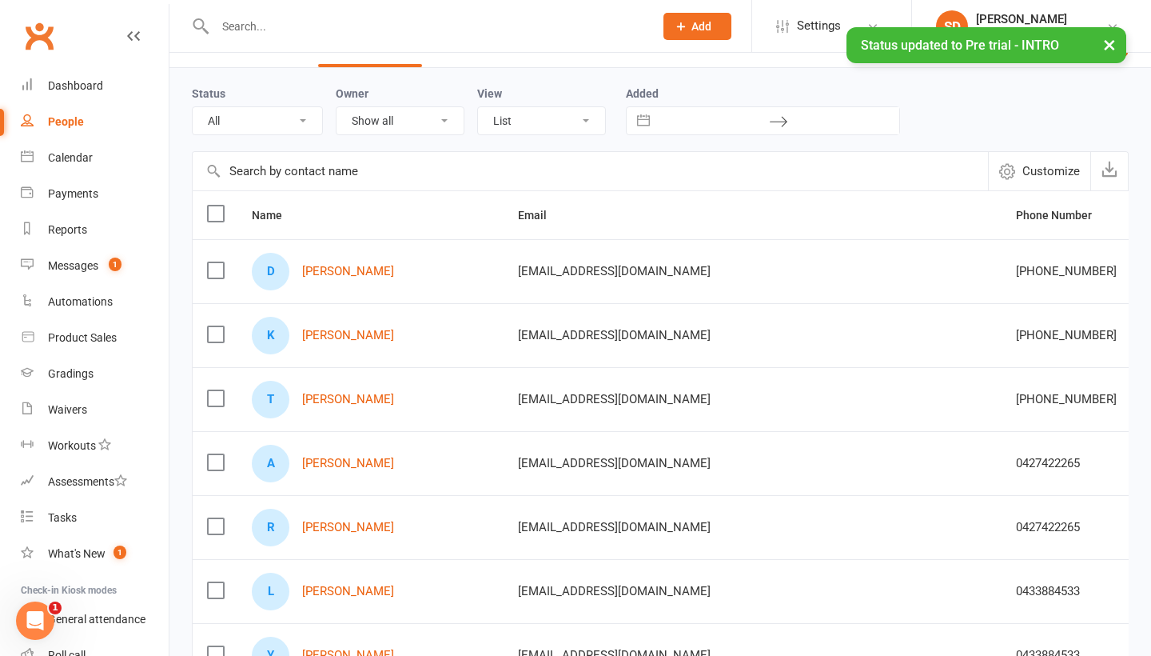
scroll to position [42, 0]
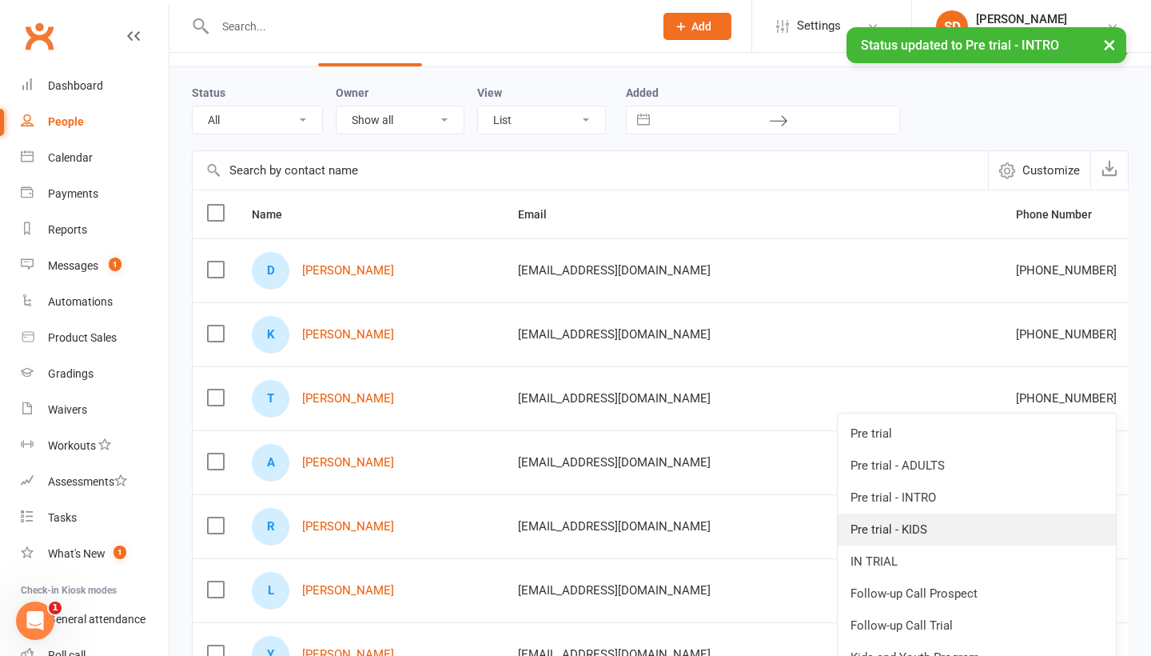
click at [1024, 529] on link "Pre trial - KIDS" at bounding box center [977, 529] width 278 height 32
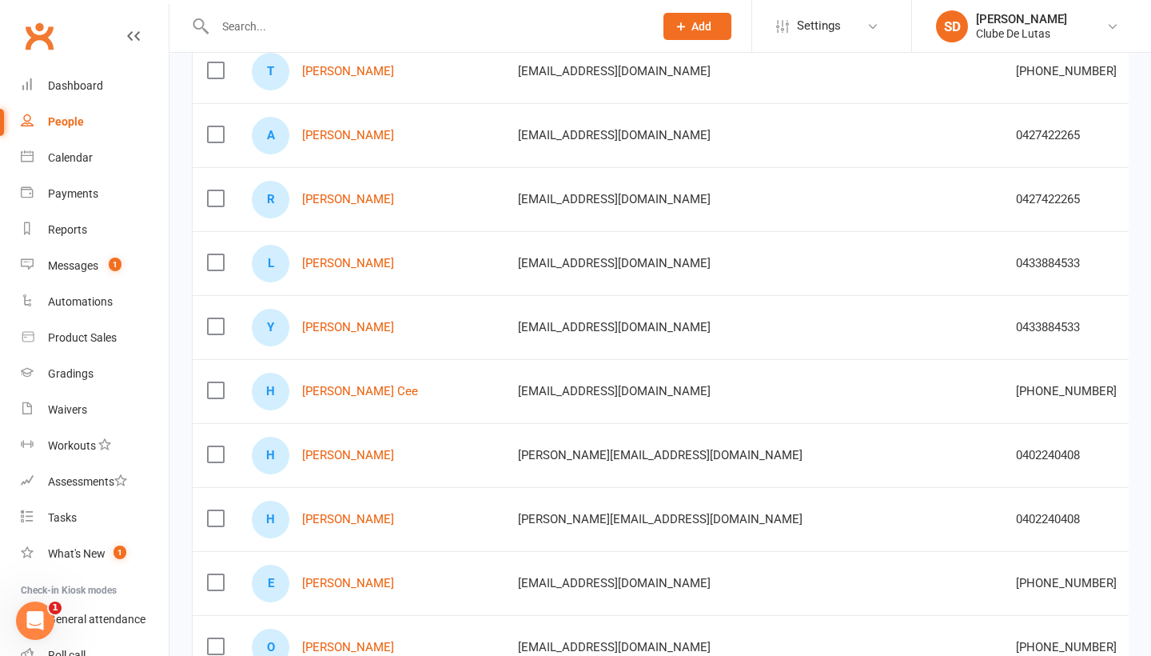
scroll to position [369, 0]
